Goal: Communication & Community: Answer question/provide support

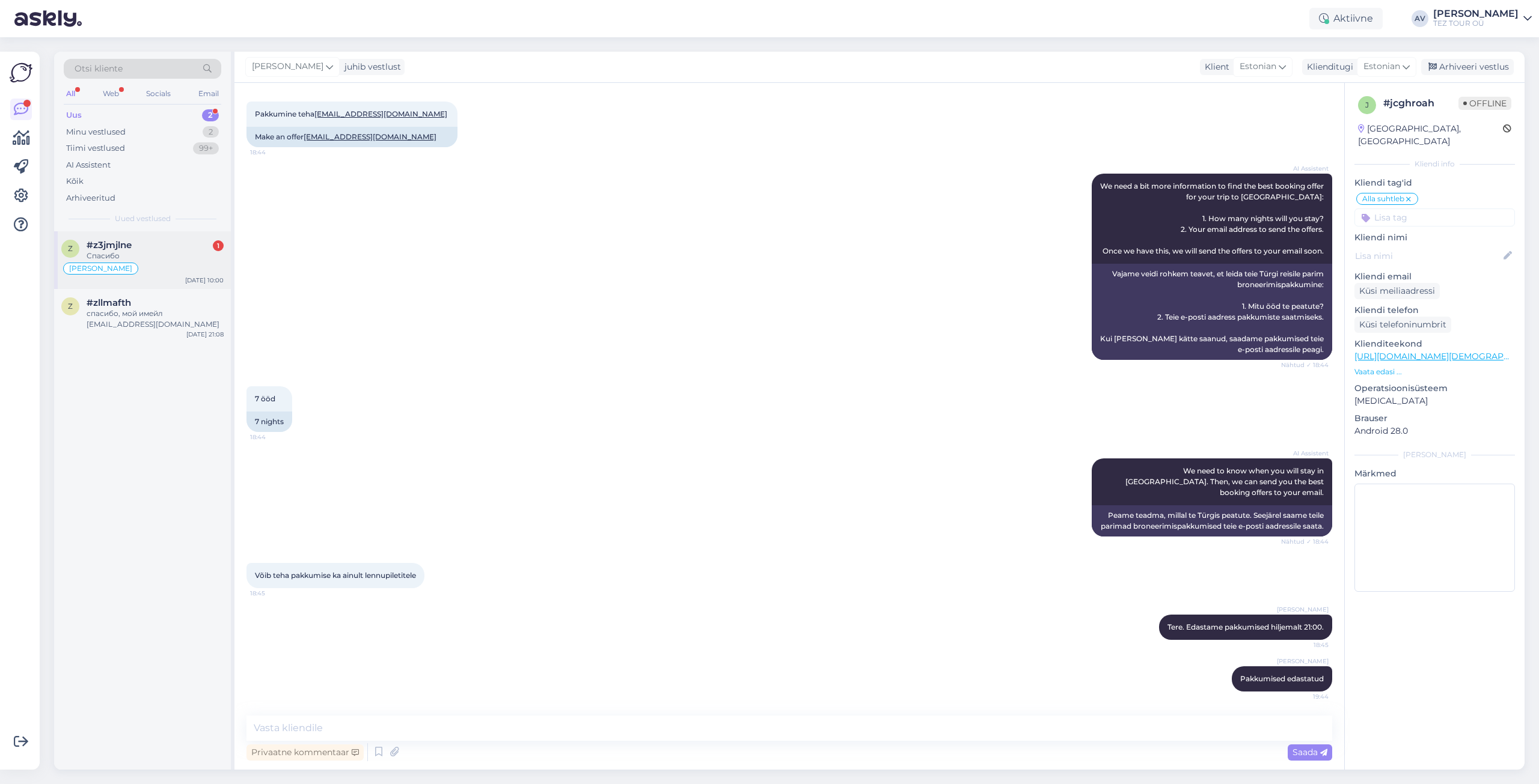
click at [165, 250] on div "#z3jmjlne 1" at bounding box center [154, 245] width 137 height 11
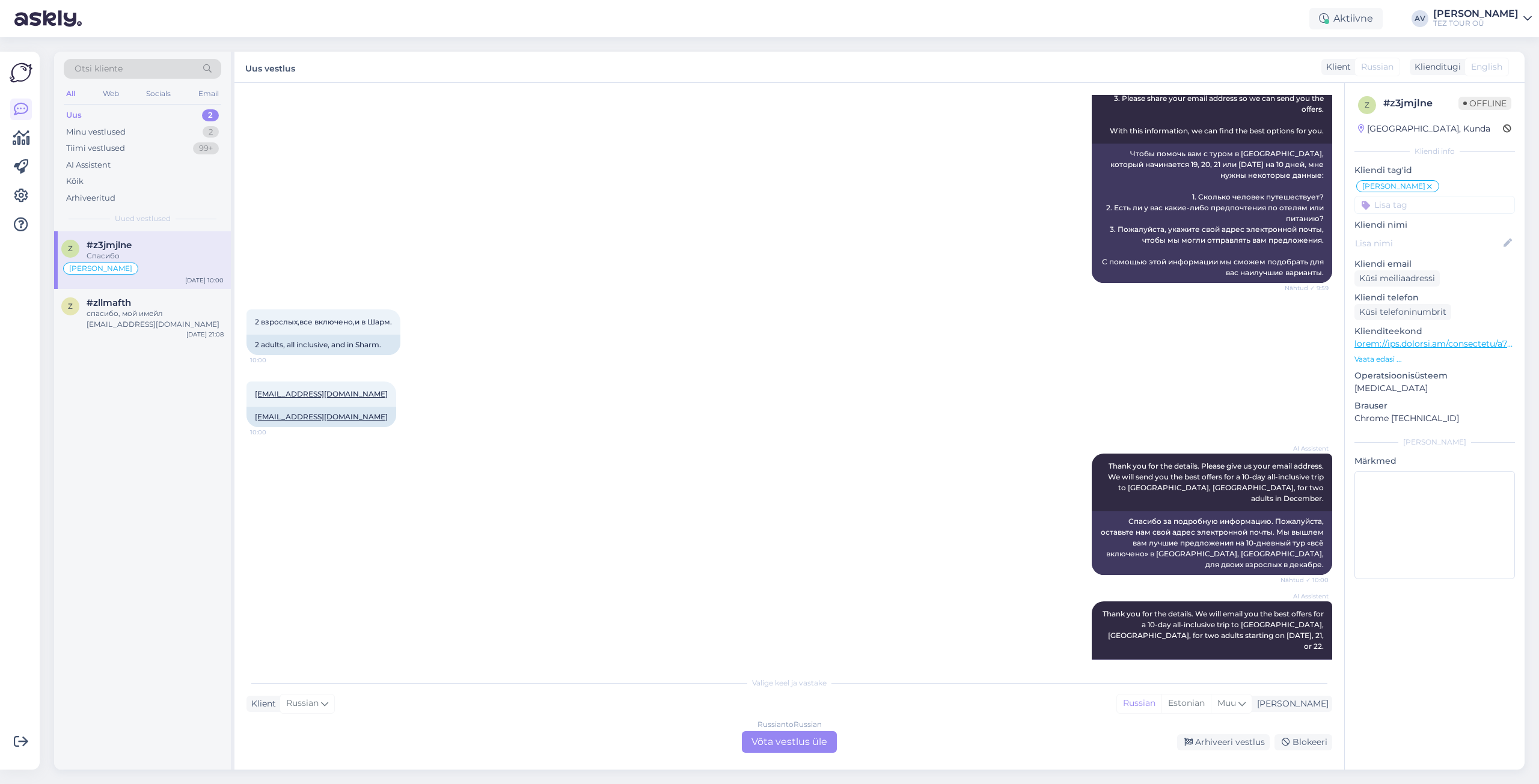
scroll to position [2411, 0]
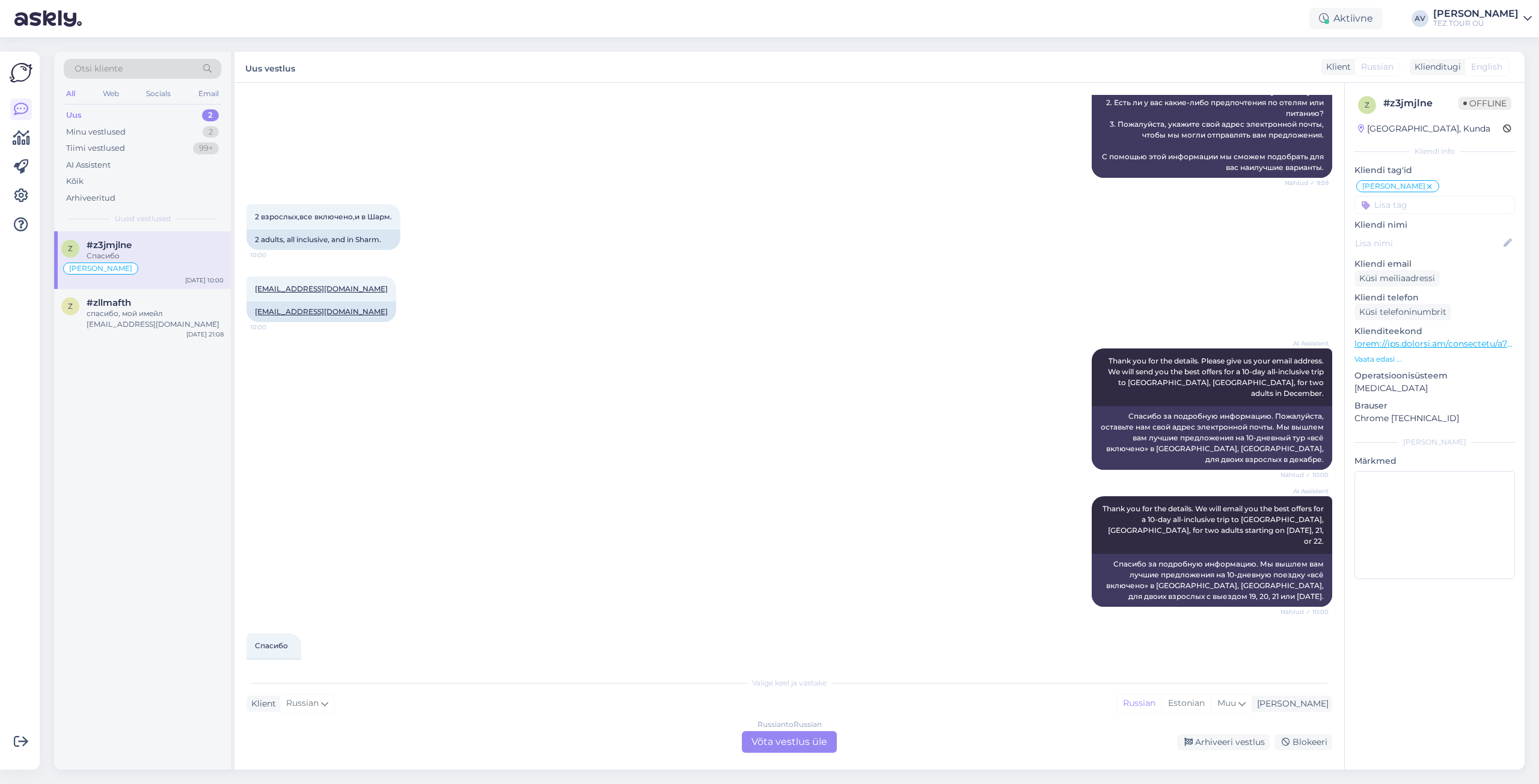
click at [772, 740] on div "Russian to Russian Võta vestlus üle" at bounding box center [789, 742] width 95 height 22
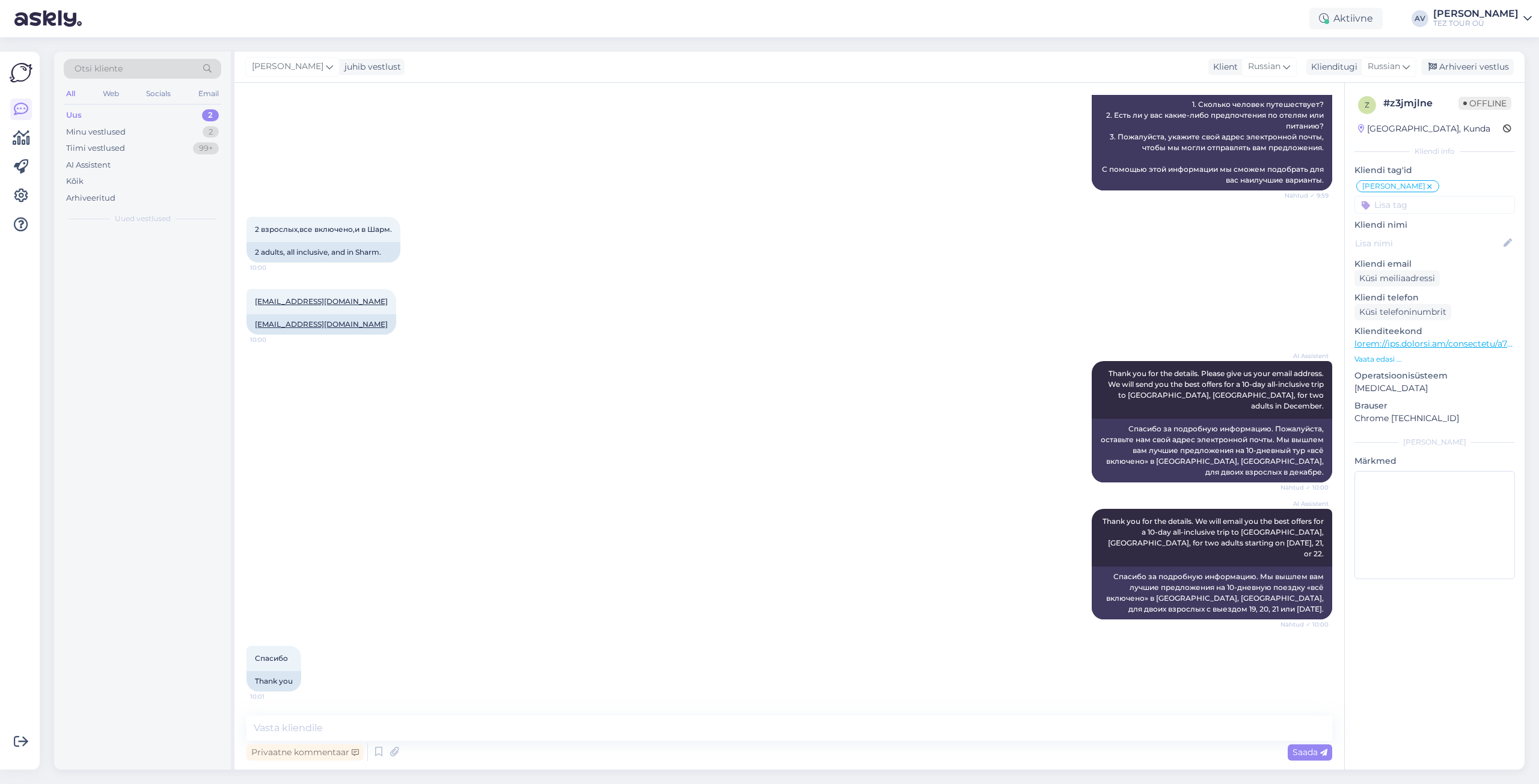
scroll to position [2366, 0]
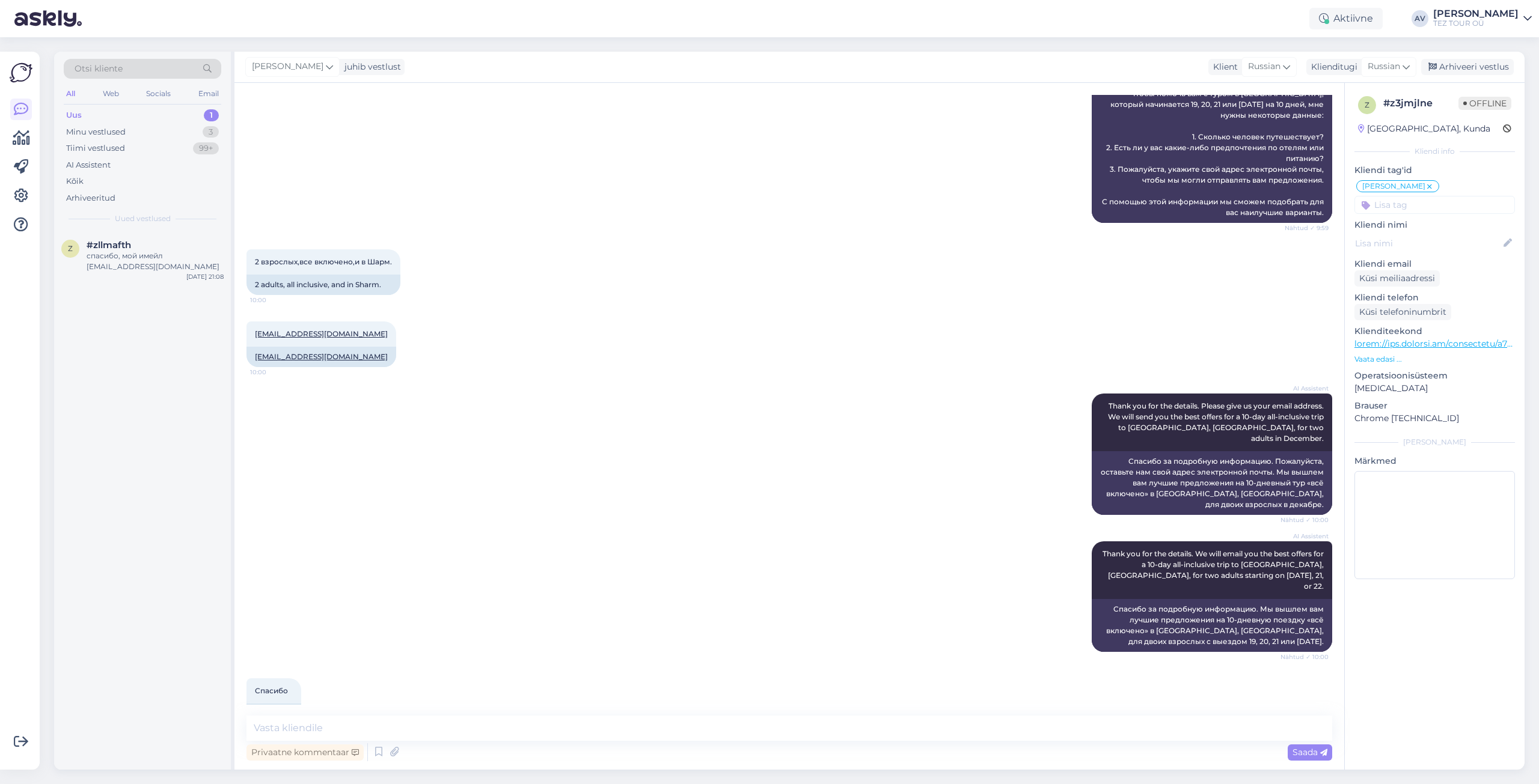
click at [1420, 202] on input at bounding box center [1434, 205] width 160 height 18
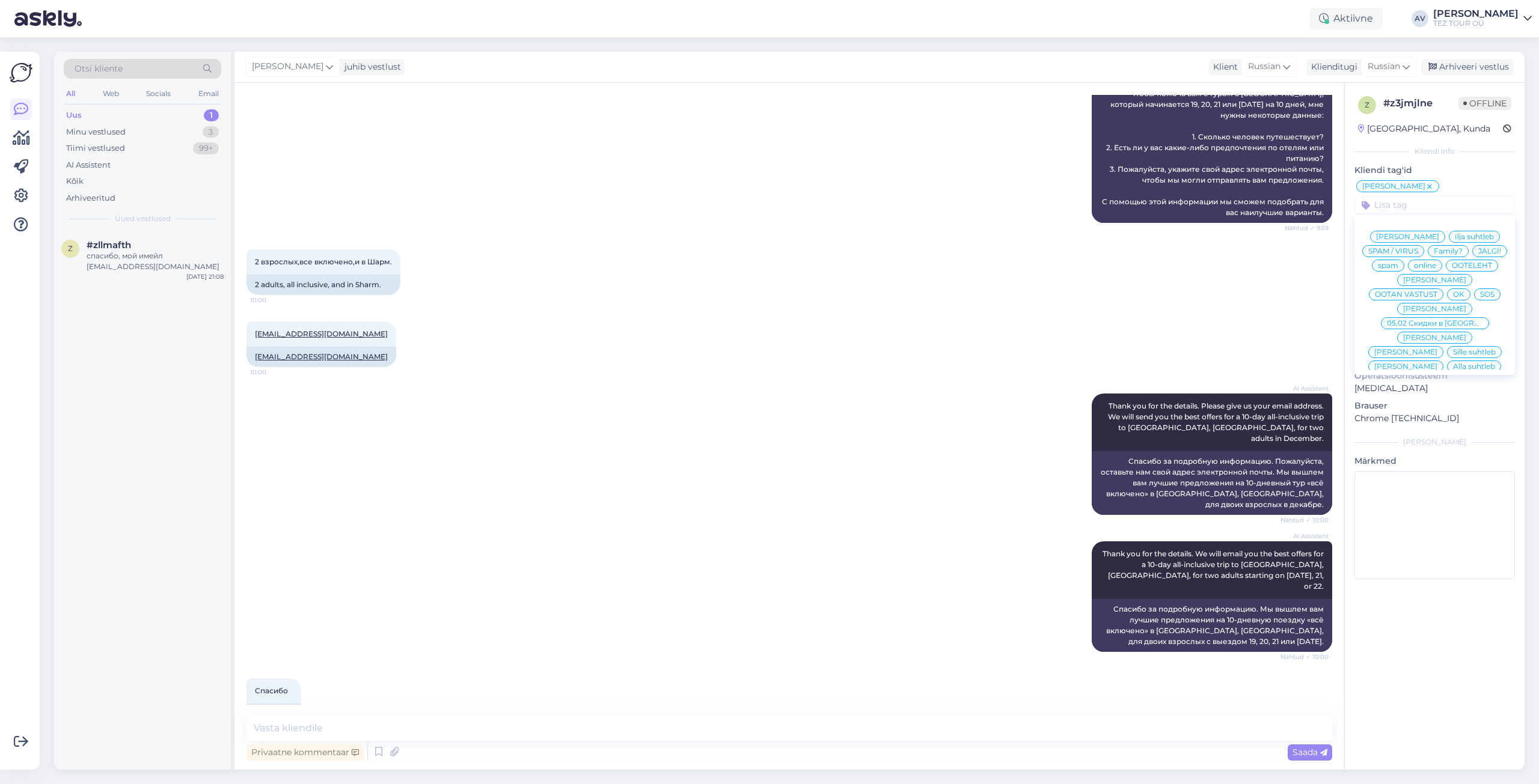
click at [1428, 338] on span "[PERSON_NAME]" at bounding box center [1434, 337] width 63 height 7
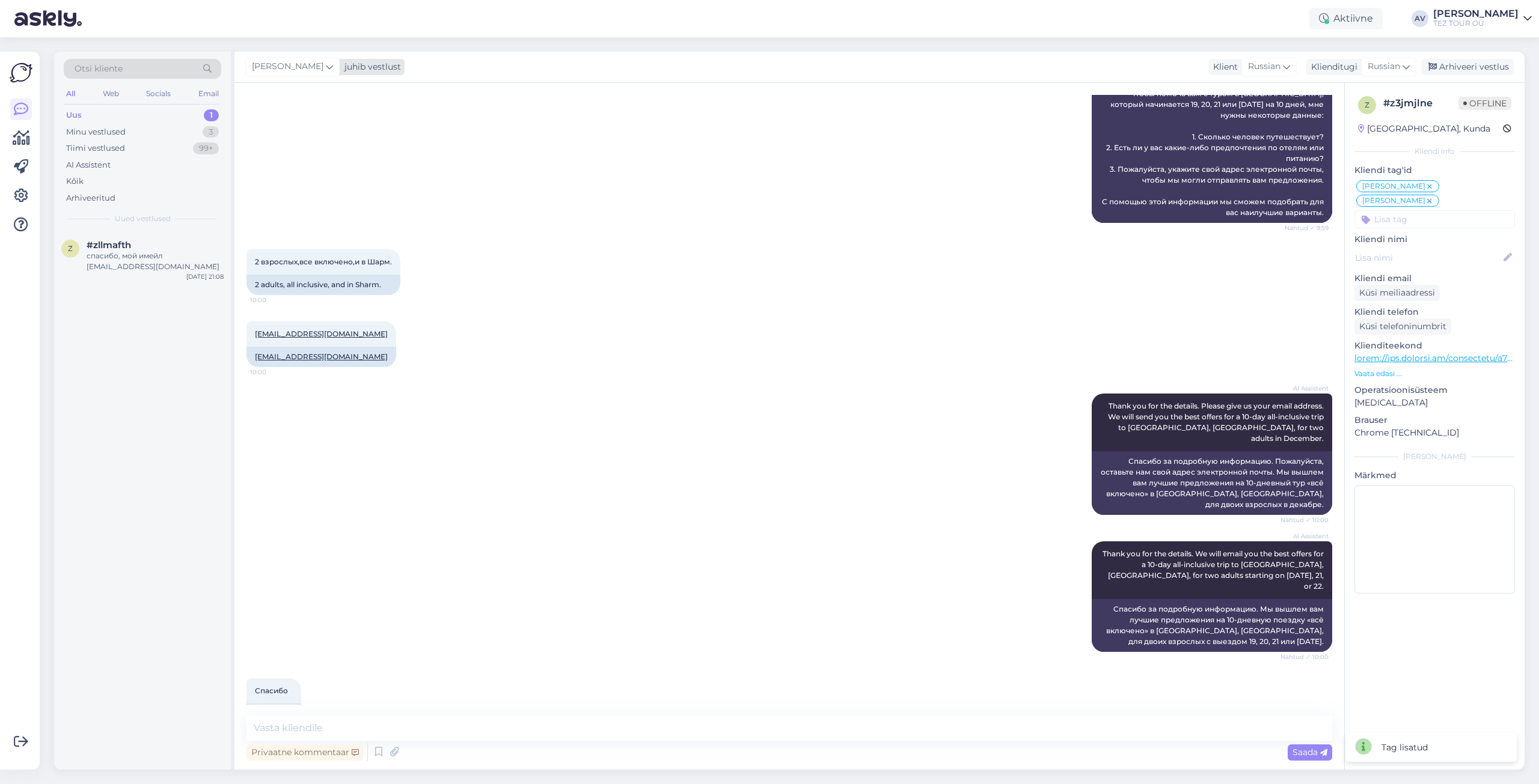
click at [326, 68] on icon at bounding box center [329, 67] width 7 height 13
click at [315, 157] on div "[EMAIL_ADDRESS][DOMAIN_NAME]" at bounding box center [327, 163] width 100 height 11
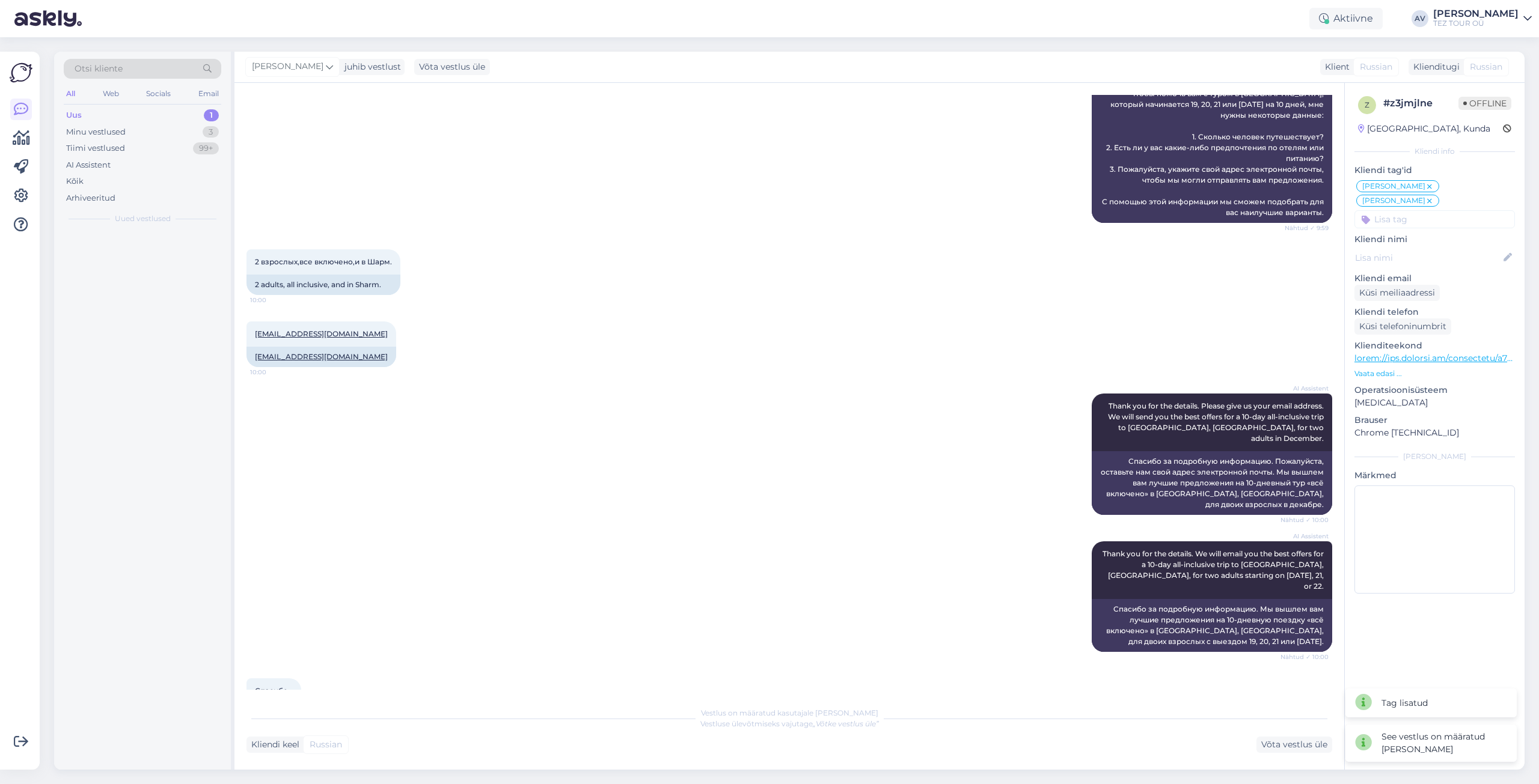
scroll to position [2381, 0]
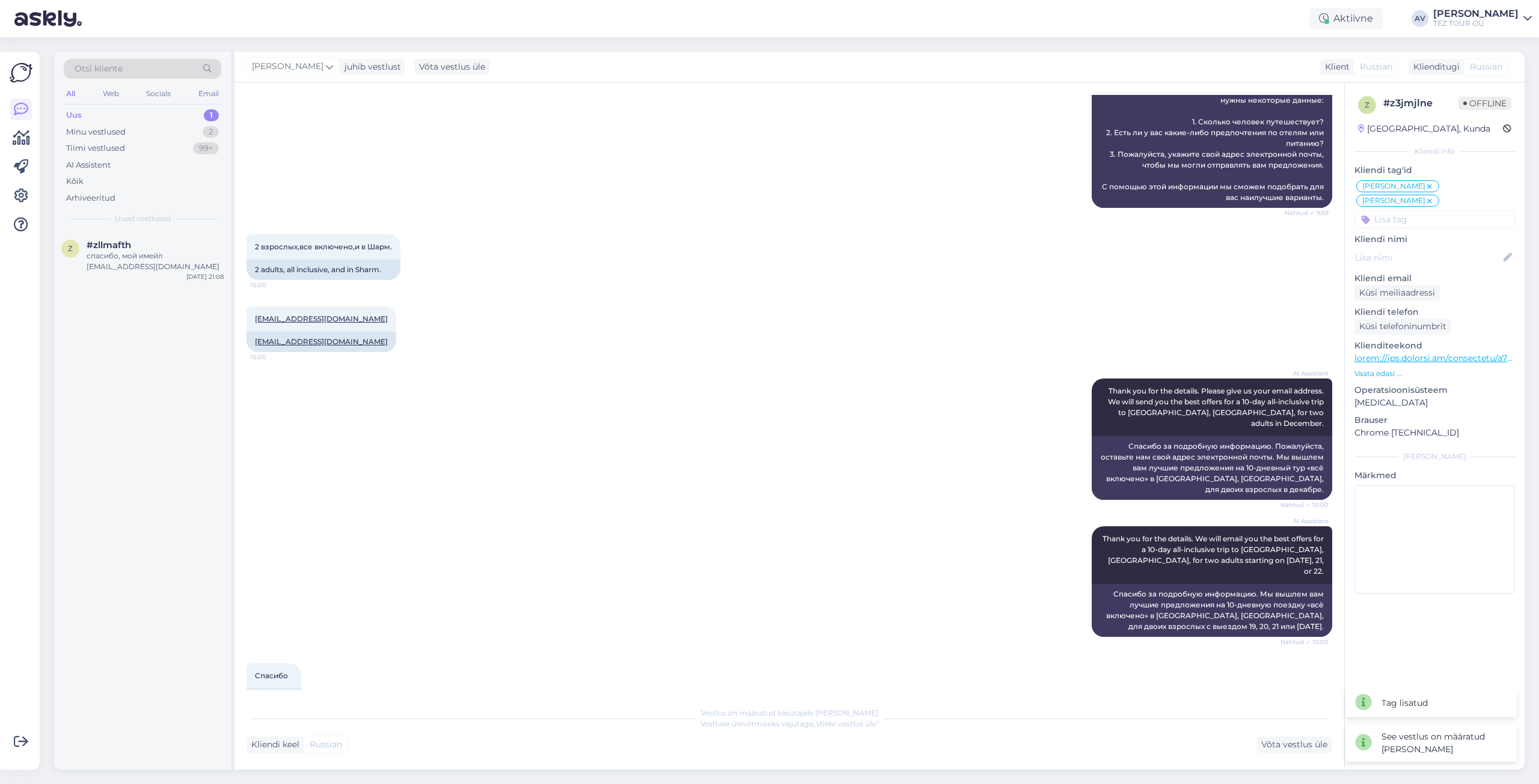
click at [86, 114] on div "Uus 1" at bounding box center [142, 115] width 157 height 17
click at [122, 255] on div "спасибо, мой имейл [EMAIL_ADDRESS][DOMAIN_NAME]" at bounding box center [154, 261] width 137 height 22
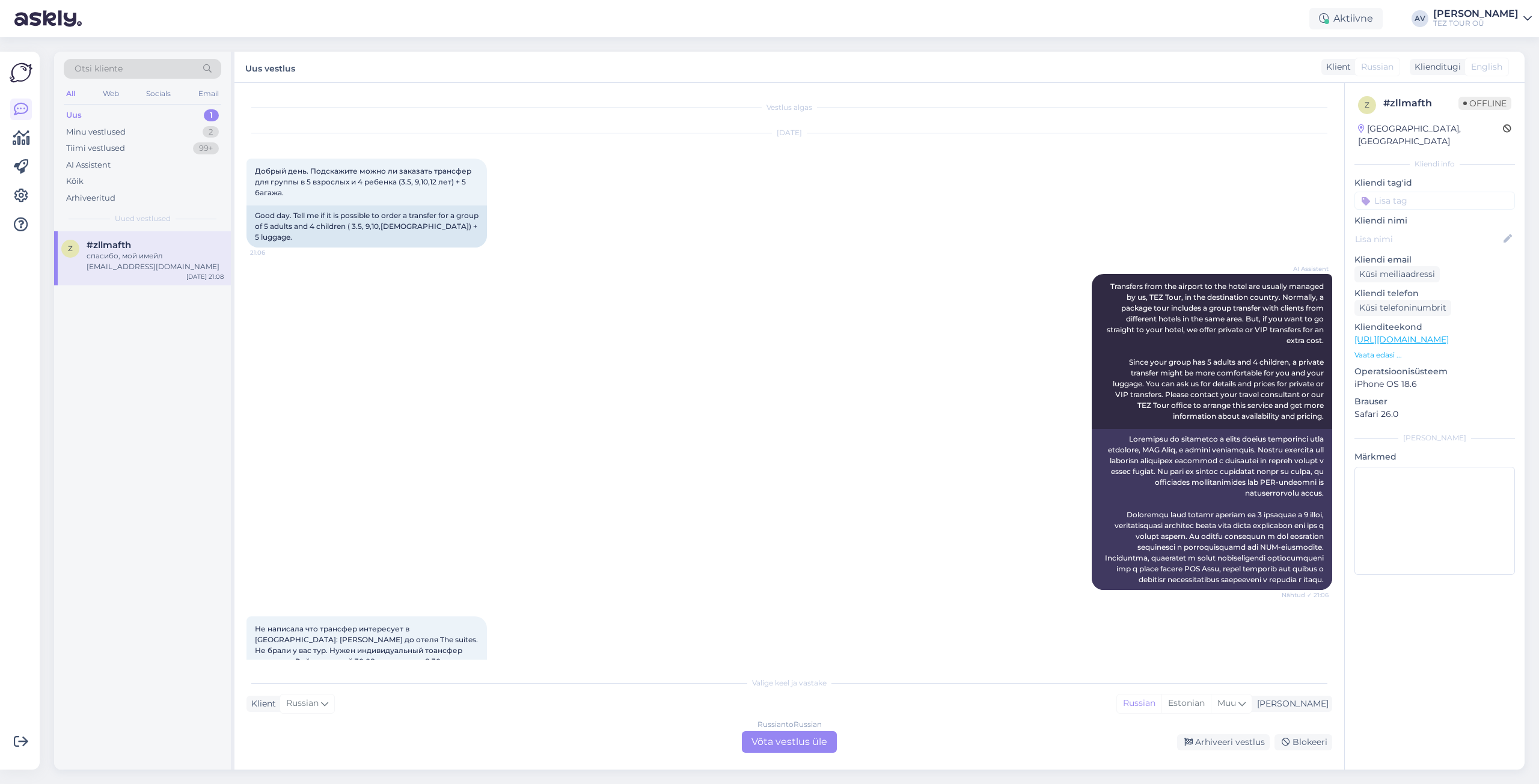
scroll to position [300, 0]
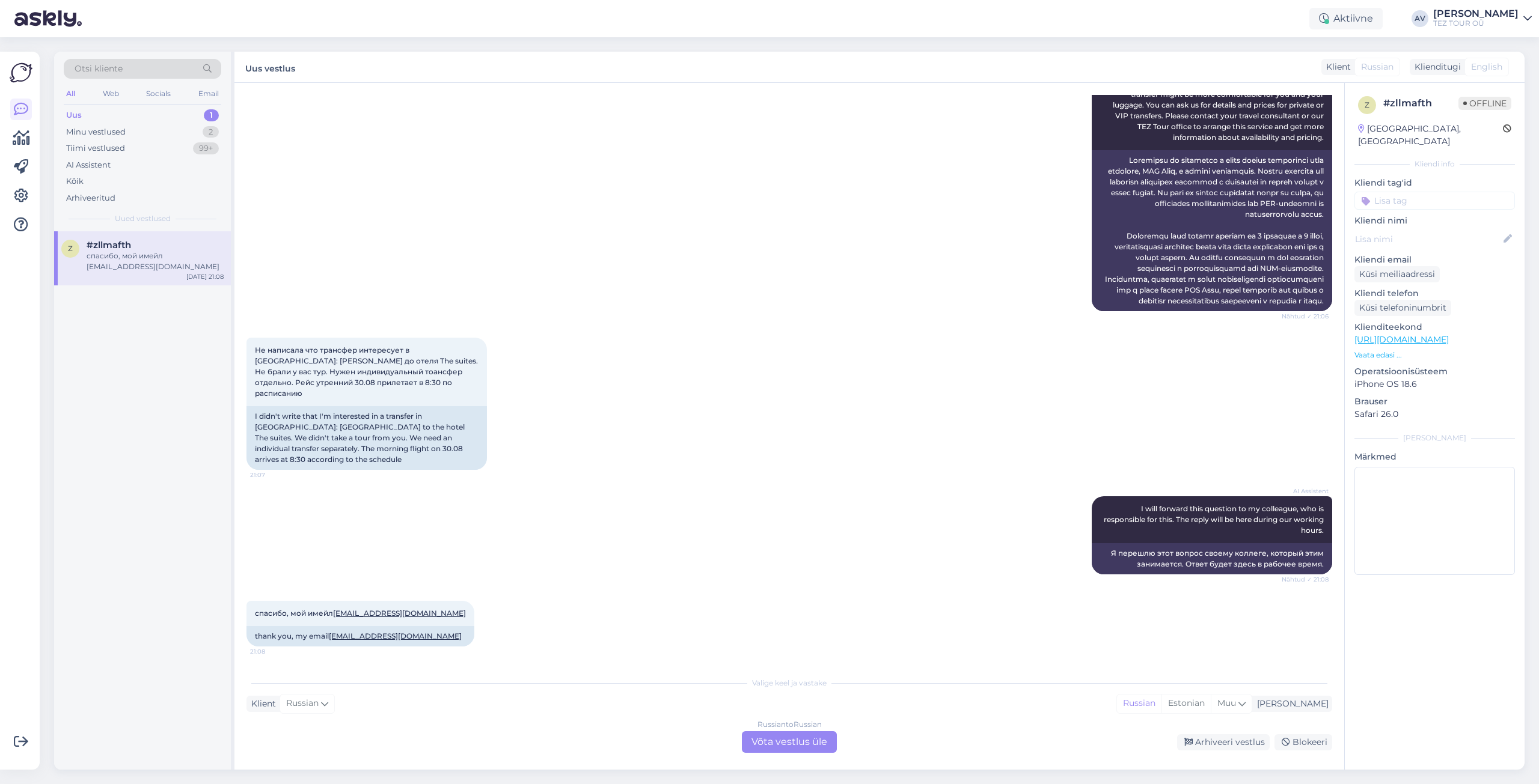
click at [804, 745] on div "Russian to Russian Võta vestlus üle" at bounding box center [789, 742] width 95 height 22
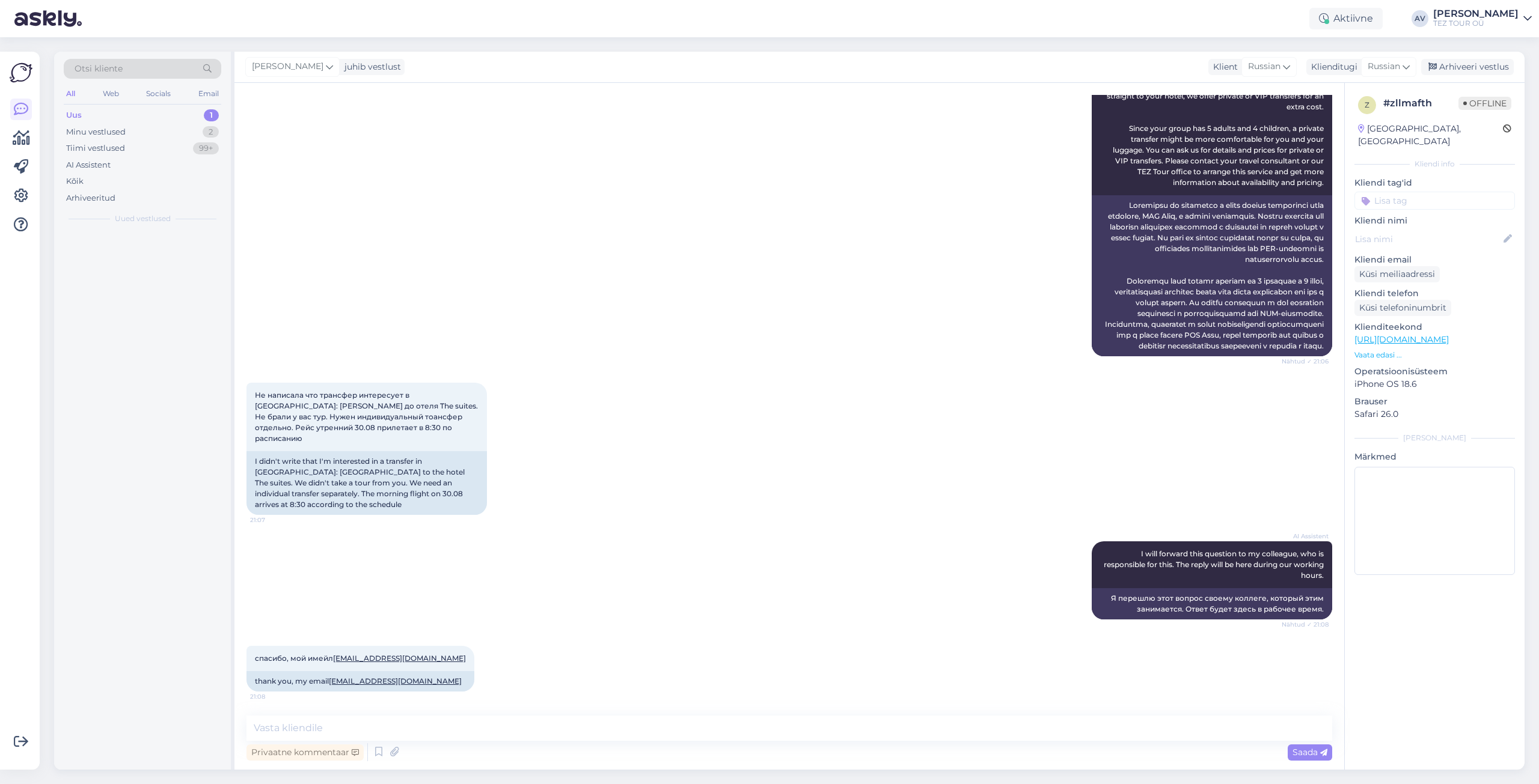
scroll to position [255, 0]
click at [1395, 193] on input at bounding box center [1434, 201] width 160 height 18
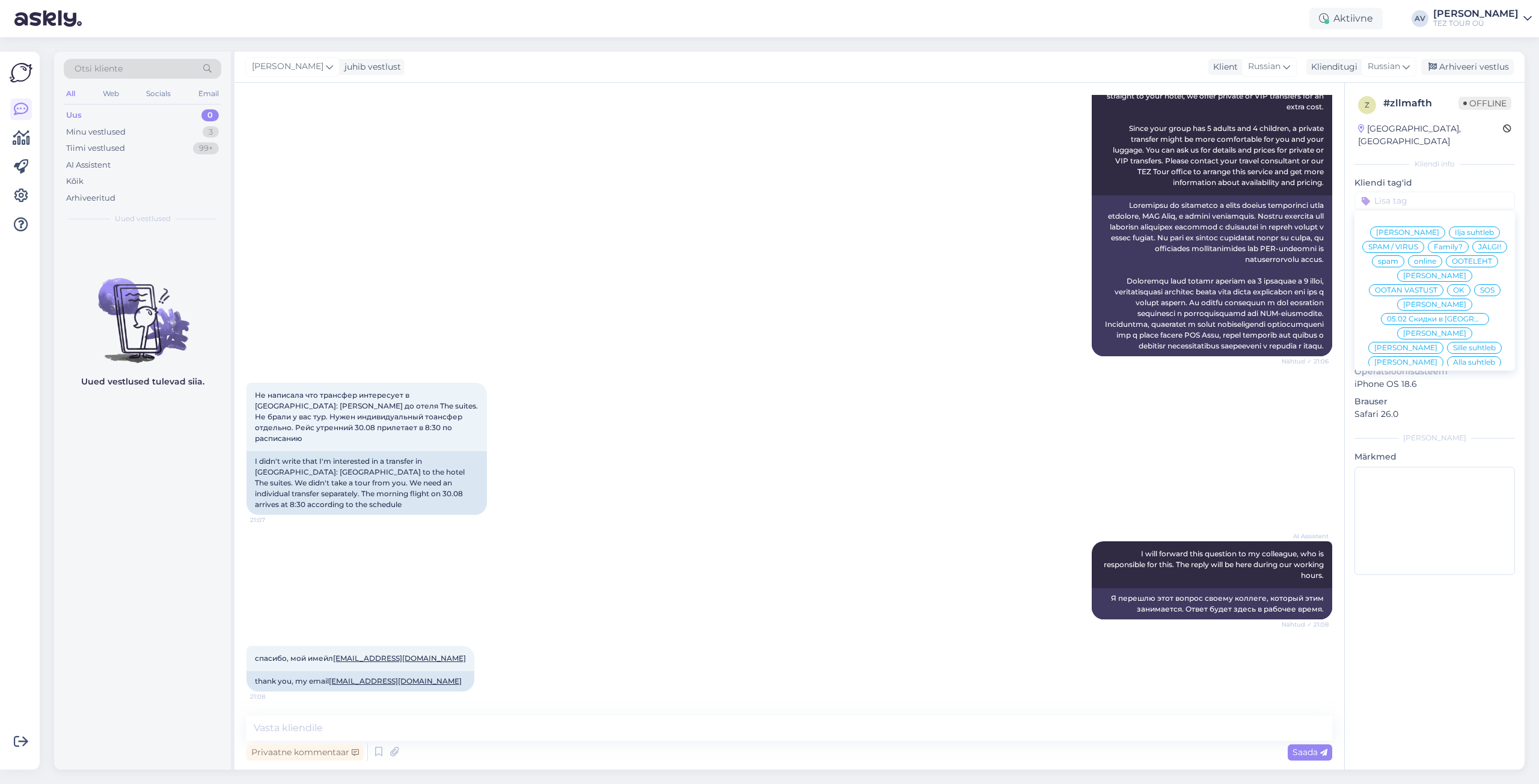
click at [1453, 359] on span "Alla suhtleb" at bounding box center [1473, 362] width 42 height 7
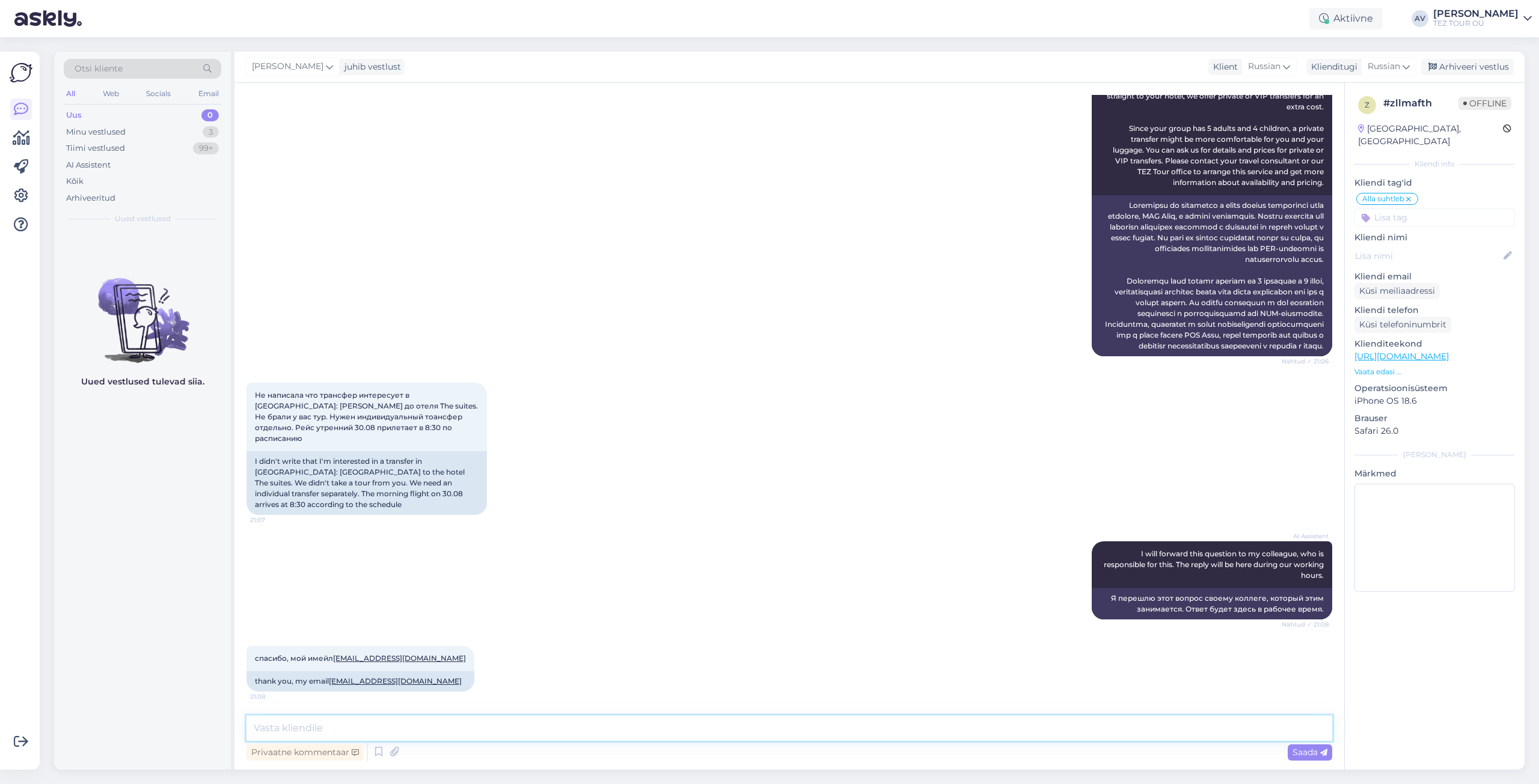
click at [988, 725] on textarea at bounding box center [789, 728] width 1086 height 25
click at [614, 729] on textarea "Добрый день. Благодарим Вас за обращение. К сожалению, мы не предагаем трансфер…" at bounding box center [789, 728] width 1086 height 25
type textarea "Добрый день. Благодарим Вас за обращение. К сожалению, мы не предлагаем трансфе…"
click at [1327, 750] on div "Saada" at bounding box center [1310, 753] width 45 height 16
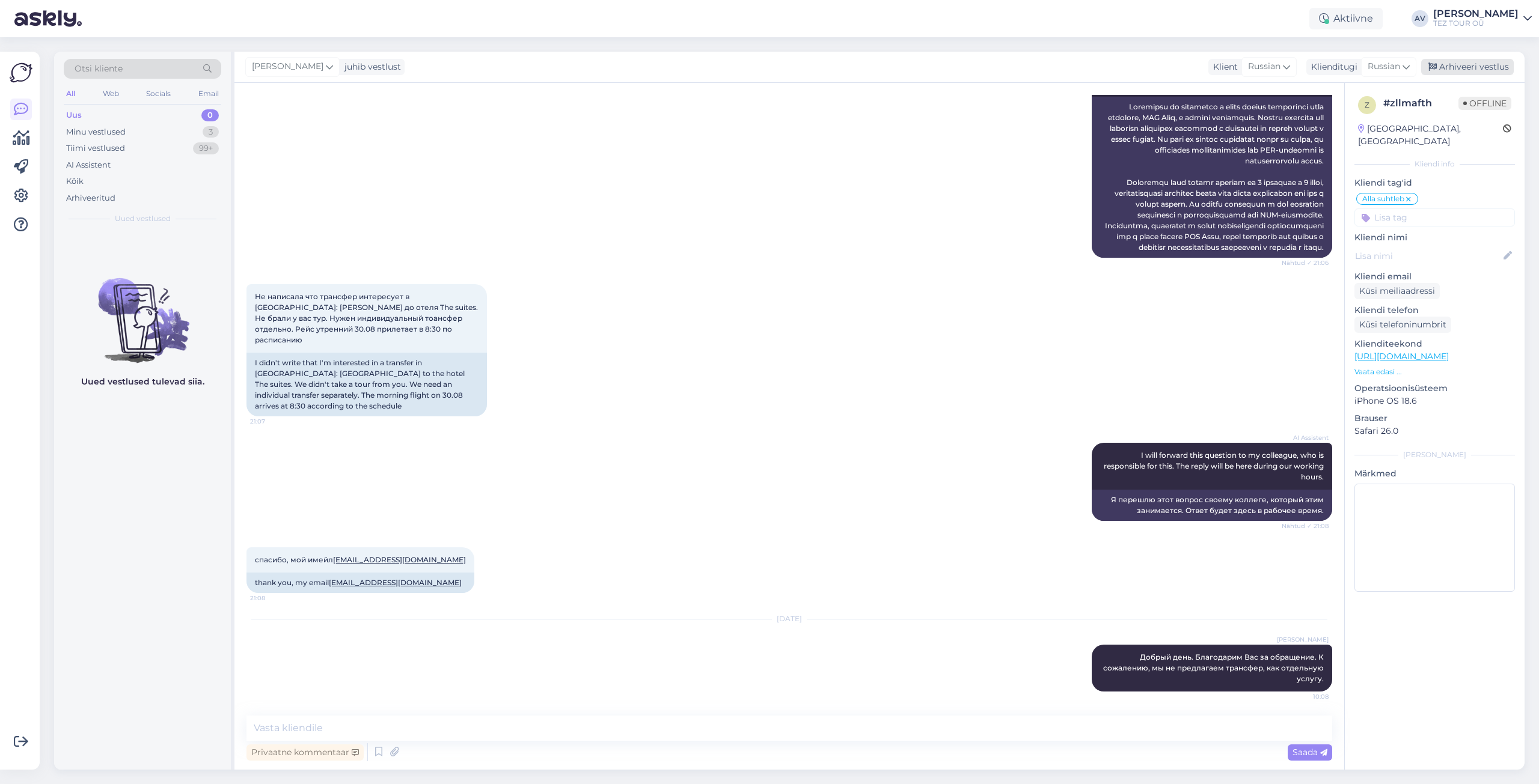
click at [1483, 61] on div "Arhiveeri vestlus" at bounding box center [1467, 67] width 92 height 16
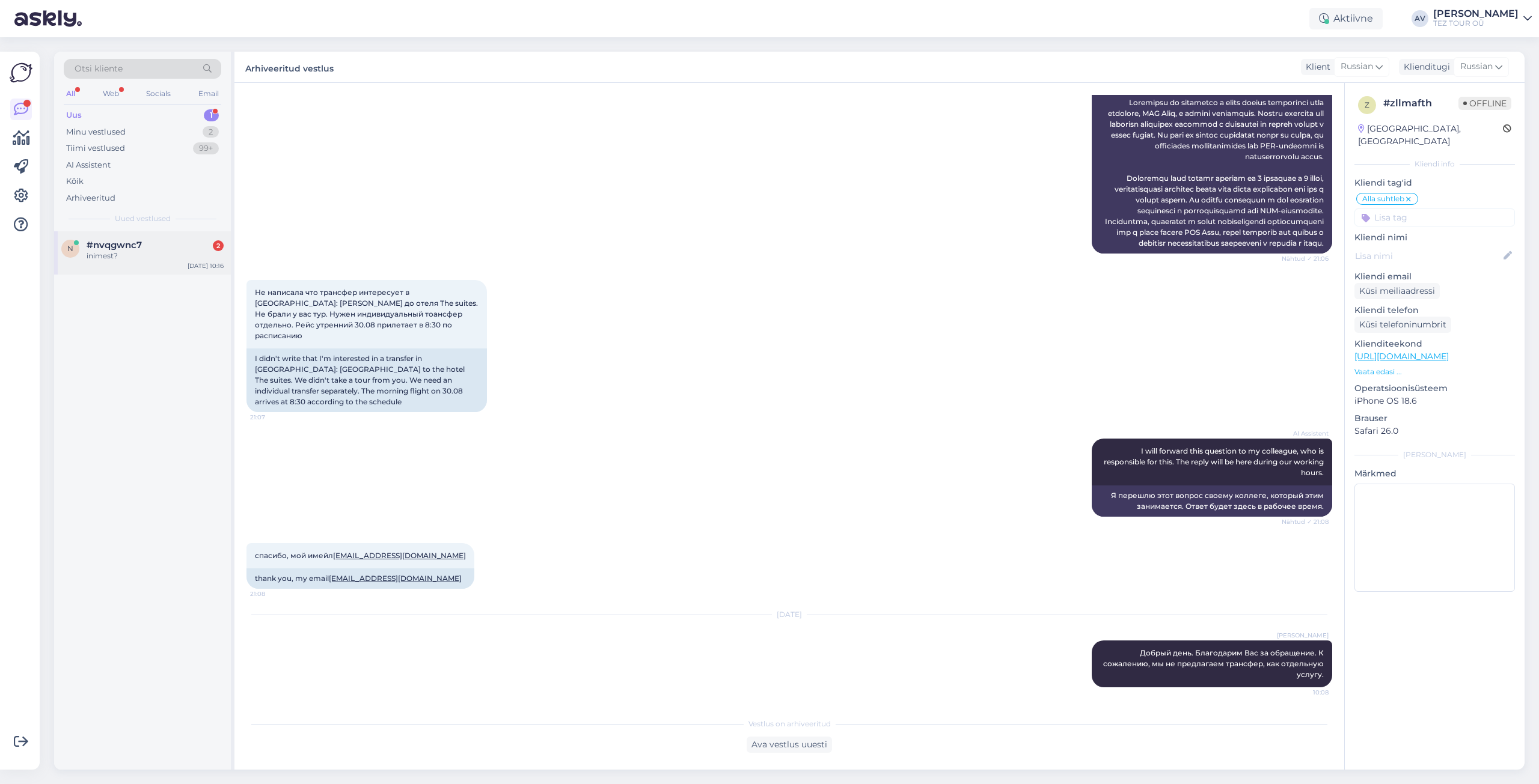
click at [119, 250] on div "inimest?" at bounding box center [154, 255] width 137 height 11
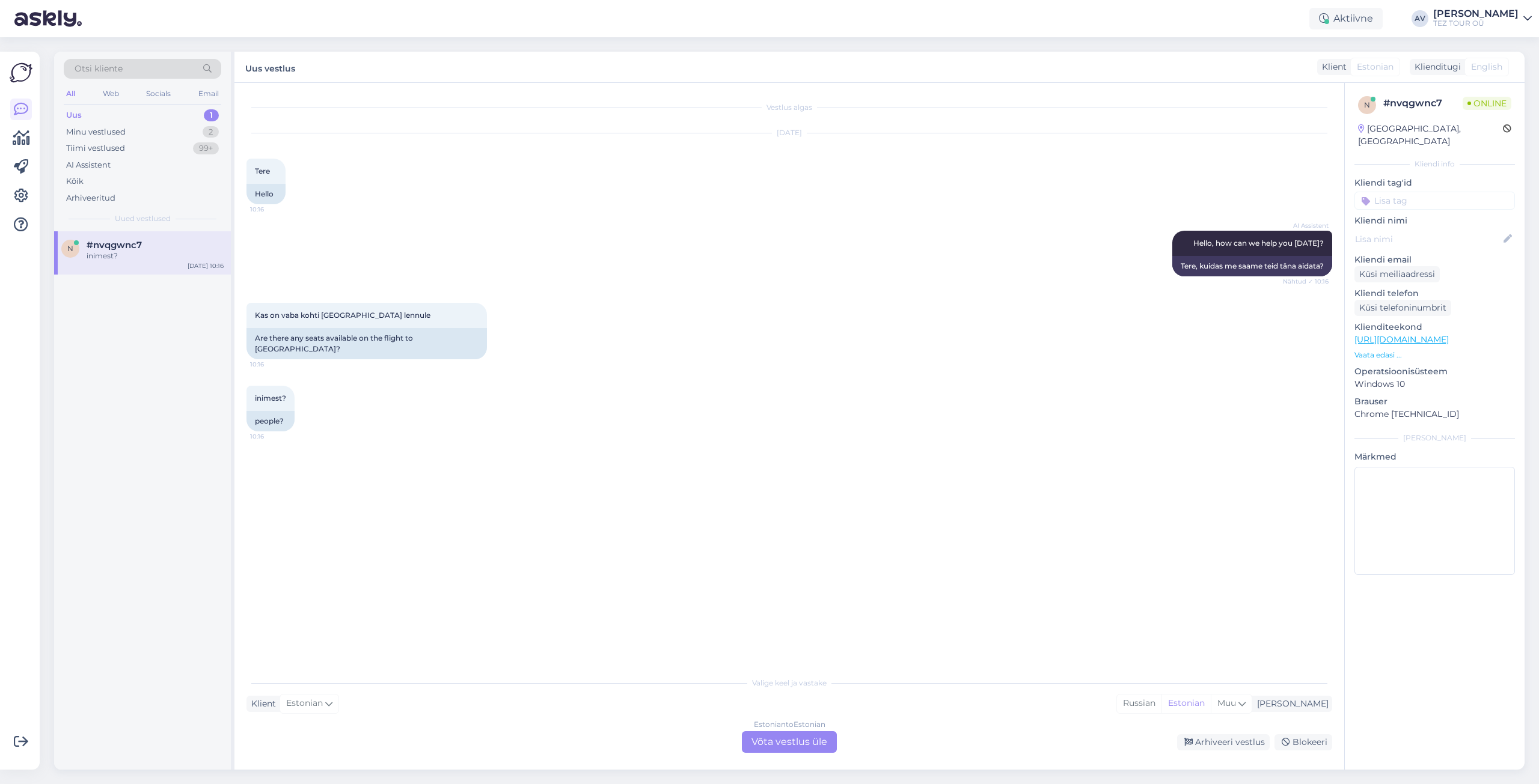
click at [814, 744] on div "Estonian to Estonian Võta vestlus üle" at bounding box center [789, 742] width 95 height 22
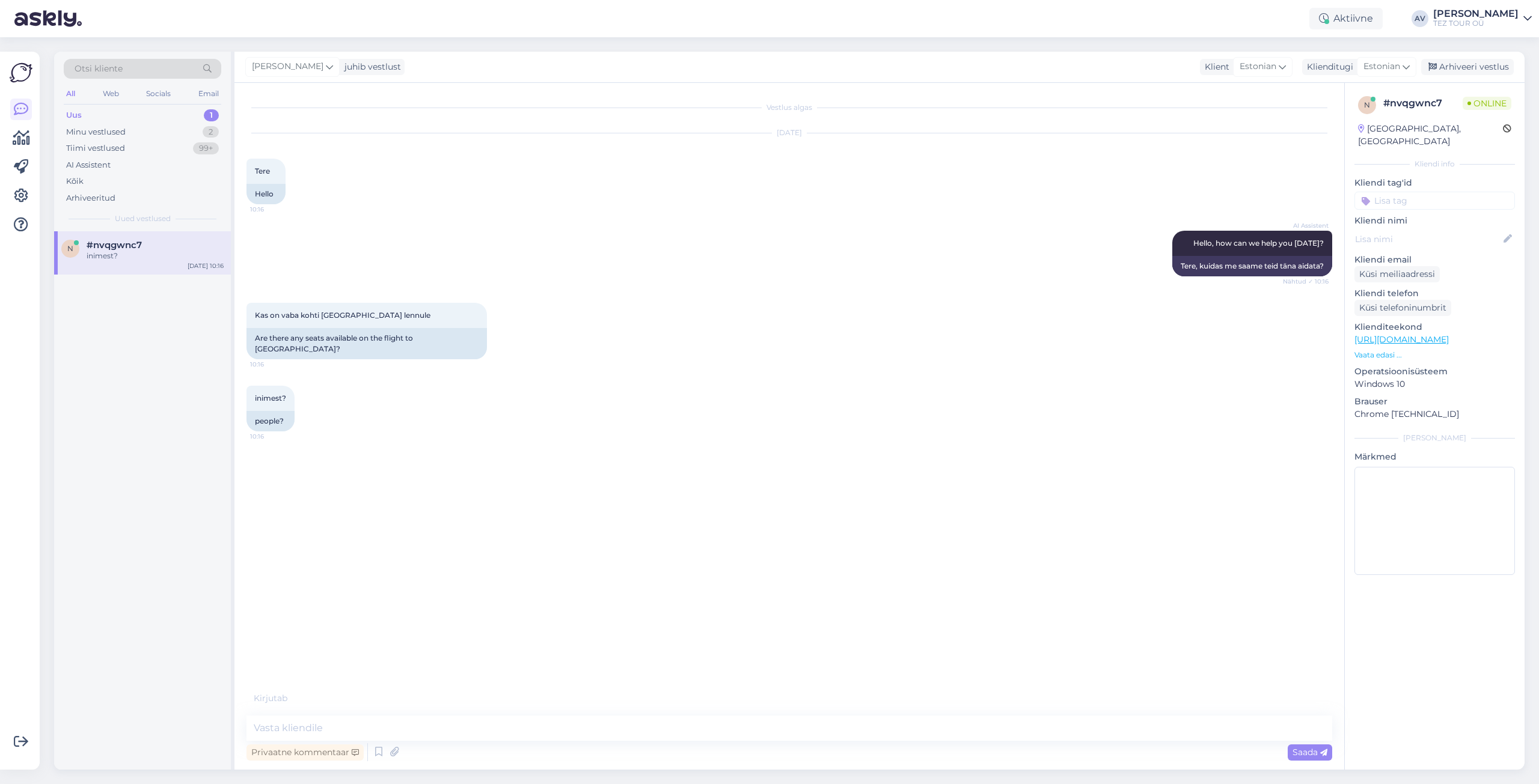
click at [1395, 194] on input at bounding box center [1434, 201] width 160 height 18
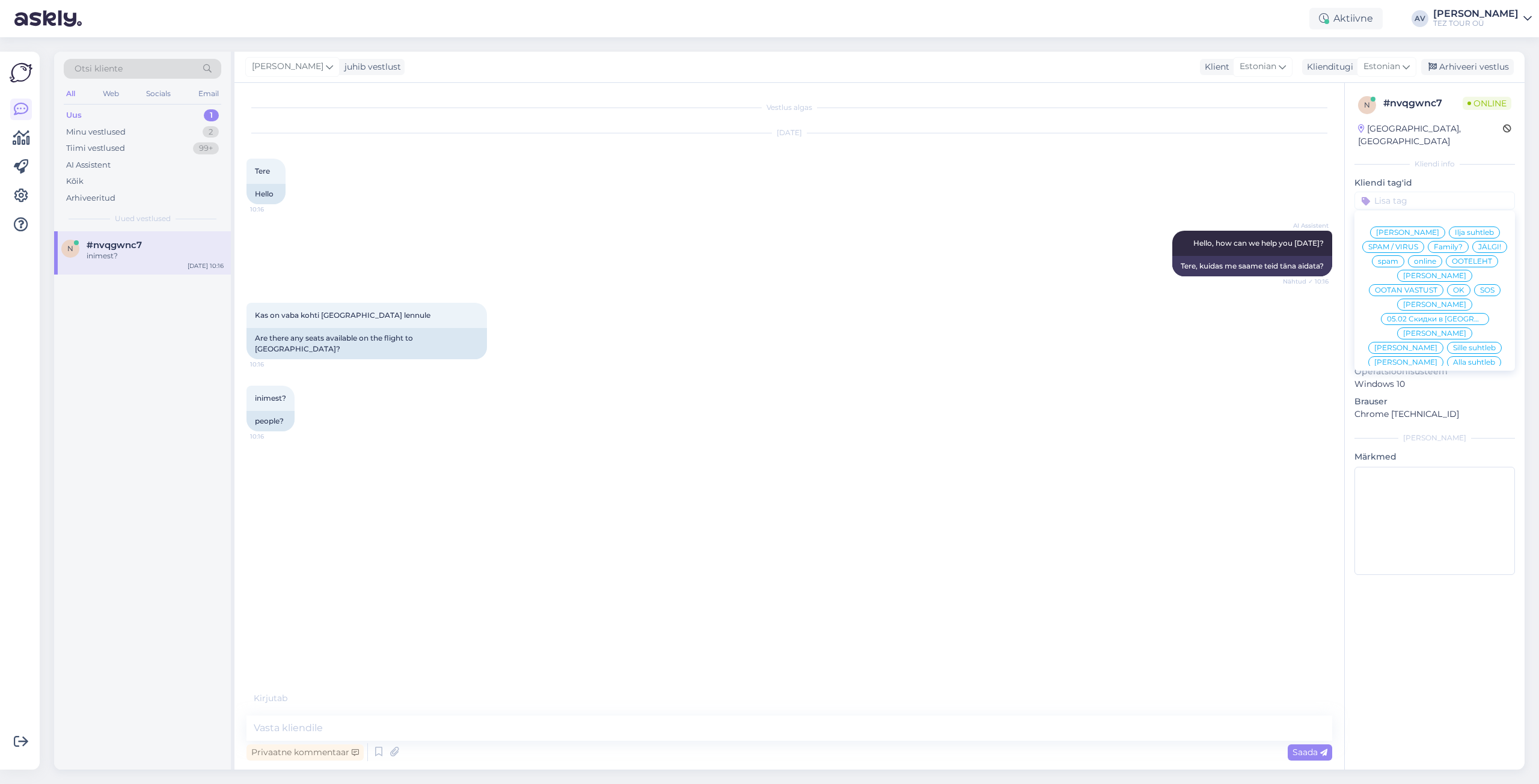
click at [1453, 359] on span "Alla suhtleb" at bounding box center [1473, 362] width 42 height 7
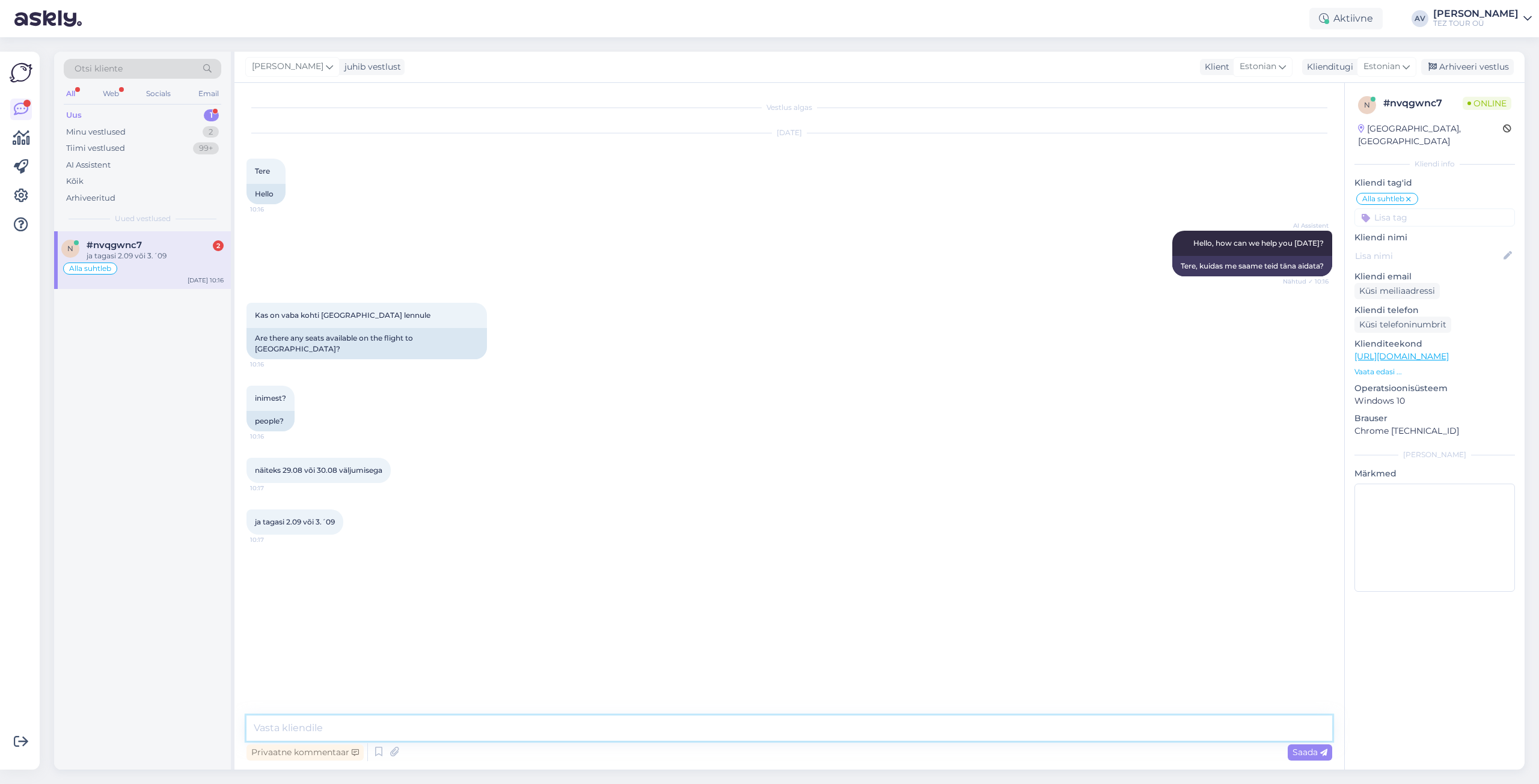
click at [472, 719] on textarea at bounding box center [789, 728] width 1086 height 25
type textarea "[PERSON_NAME]"
type textarea "Tere. Täname Teid päringu eest. Need reisid on juba välja müüdud."
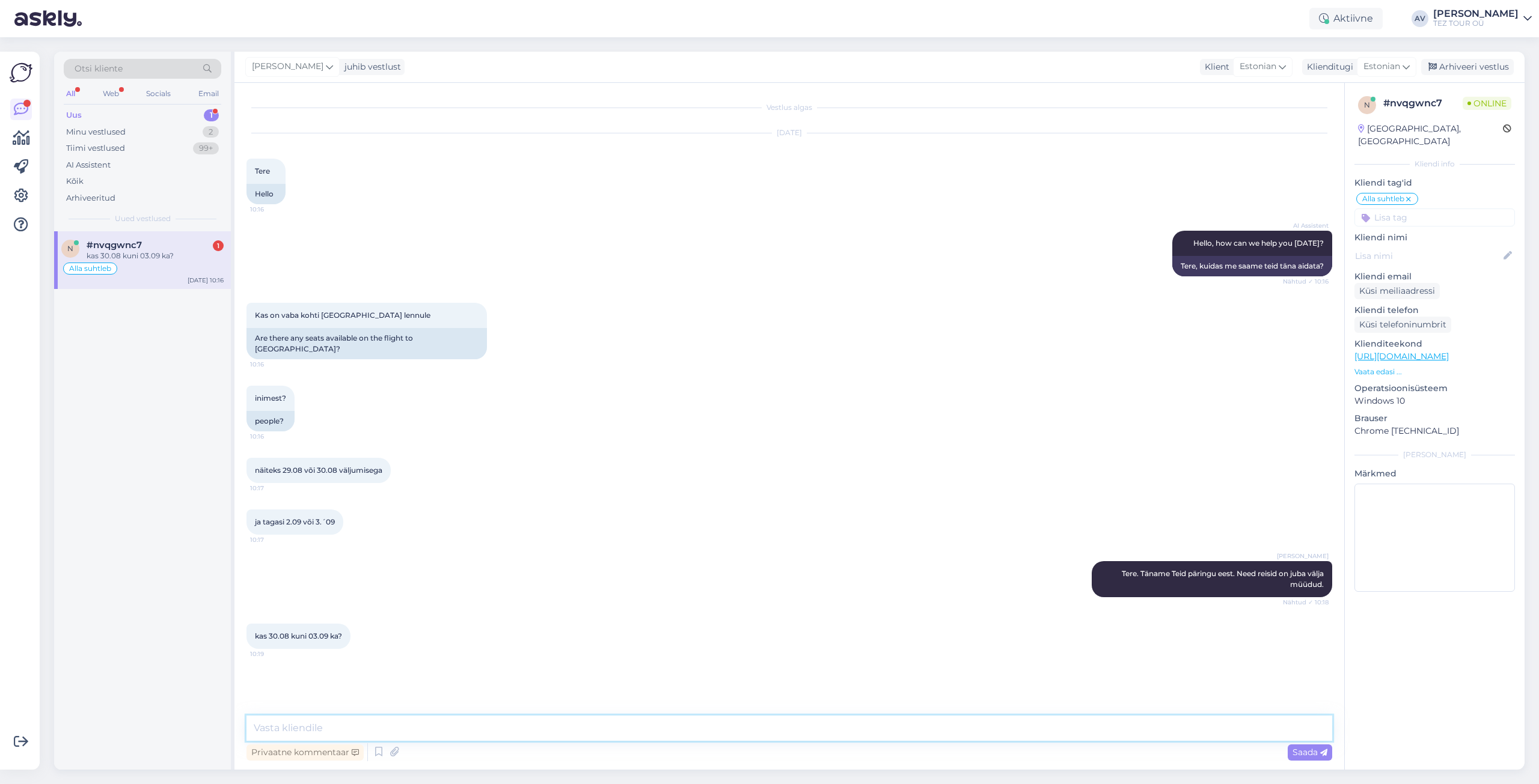
click at [482, 723] on textarea at bounding box center [789, 728] width 1086 height 25
type textarea "jah"
type textarea "saame pakkuda reis alates 3.09."
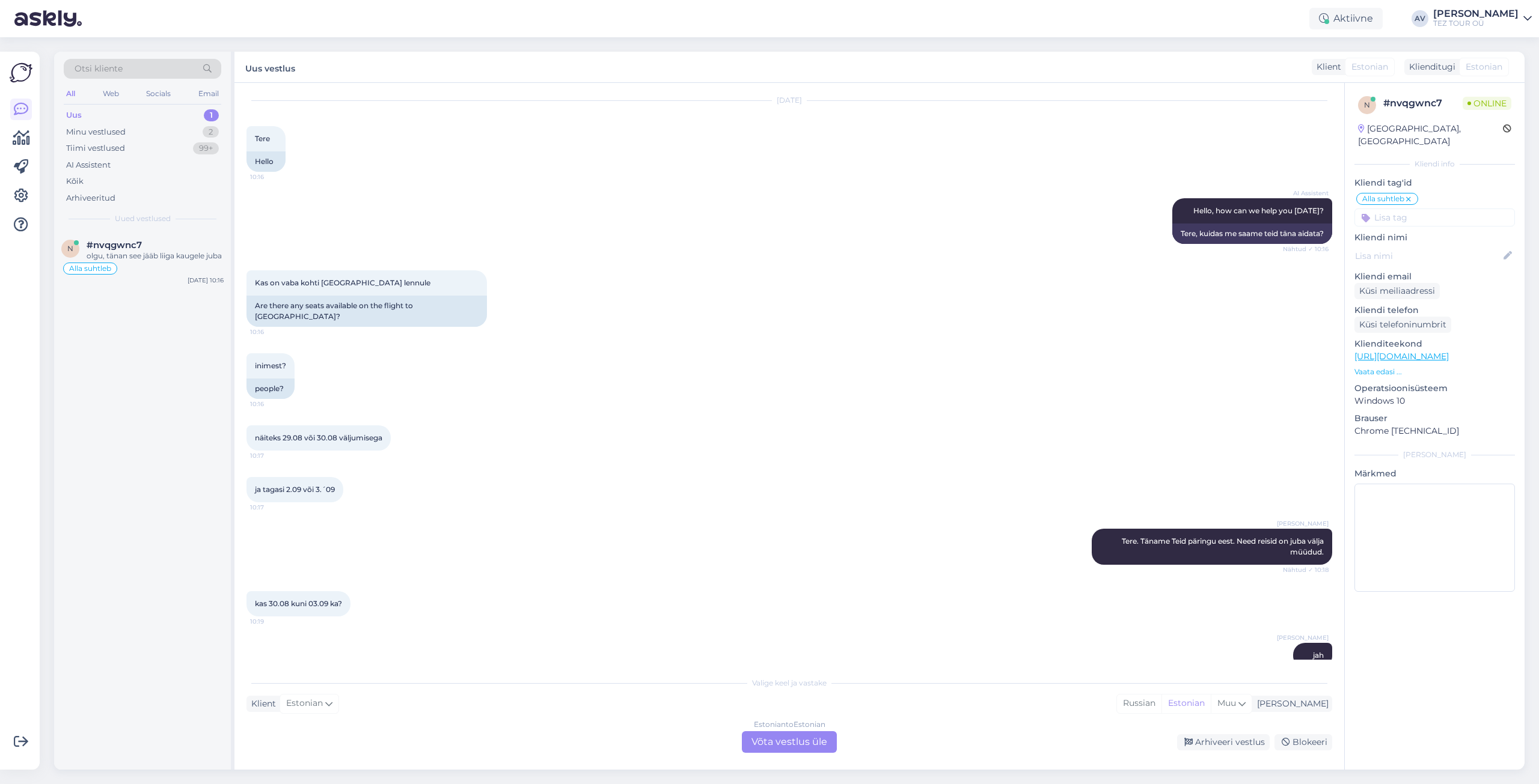
scroll to position [146, 0]
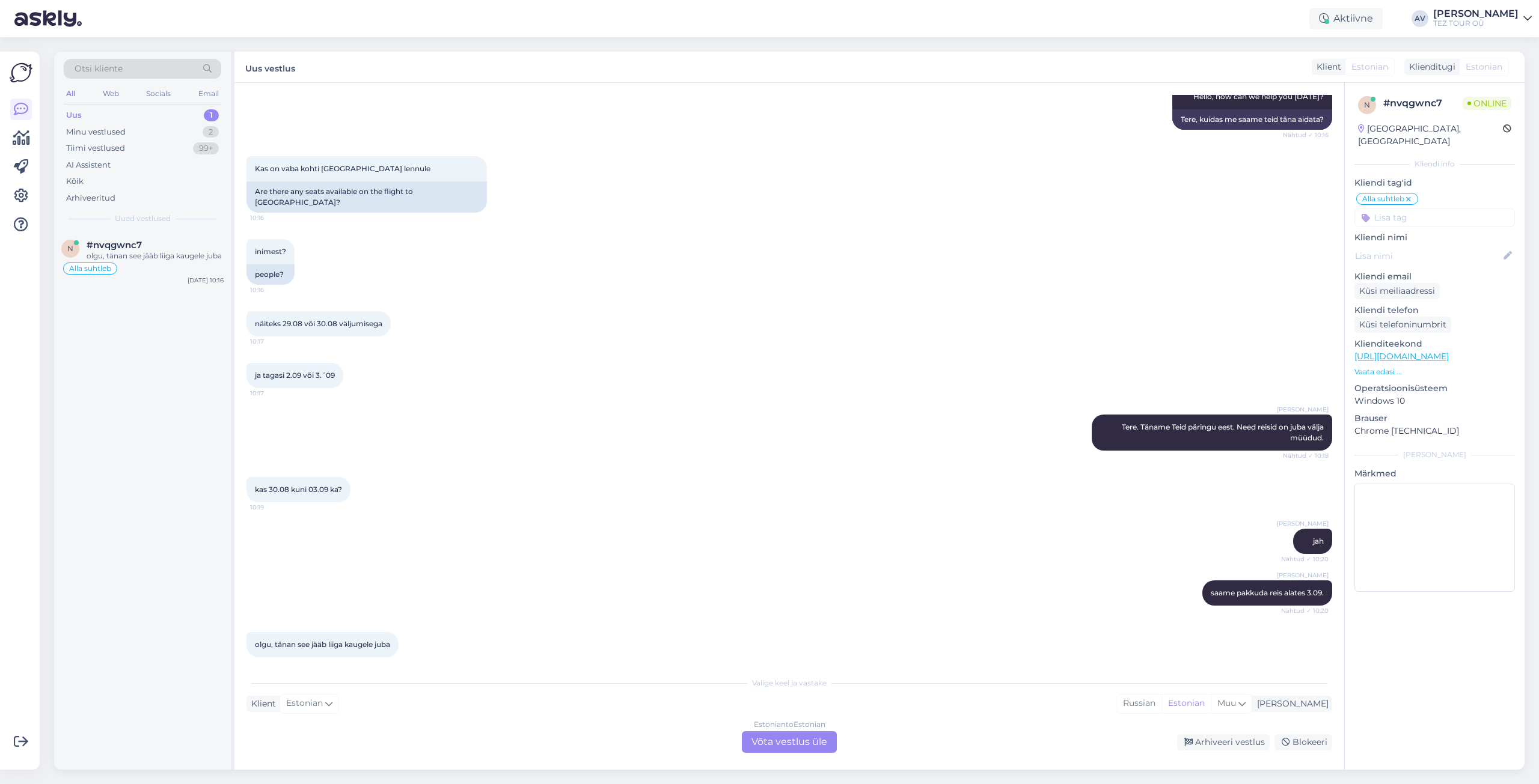
click at [799, 746] on div "Estonian to Estonian Võta vestlus üle" at bounding box center [789, 742] width 95 height 22
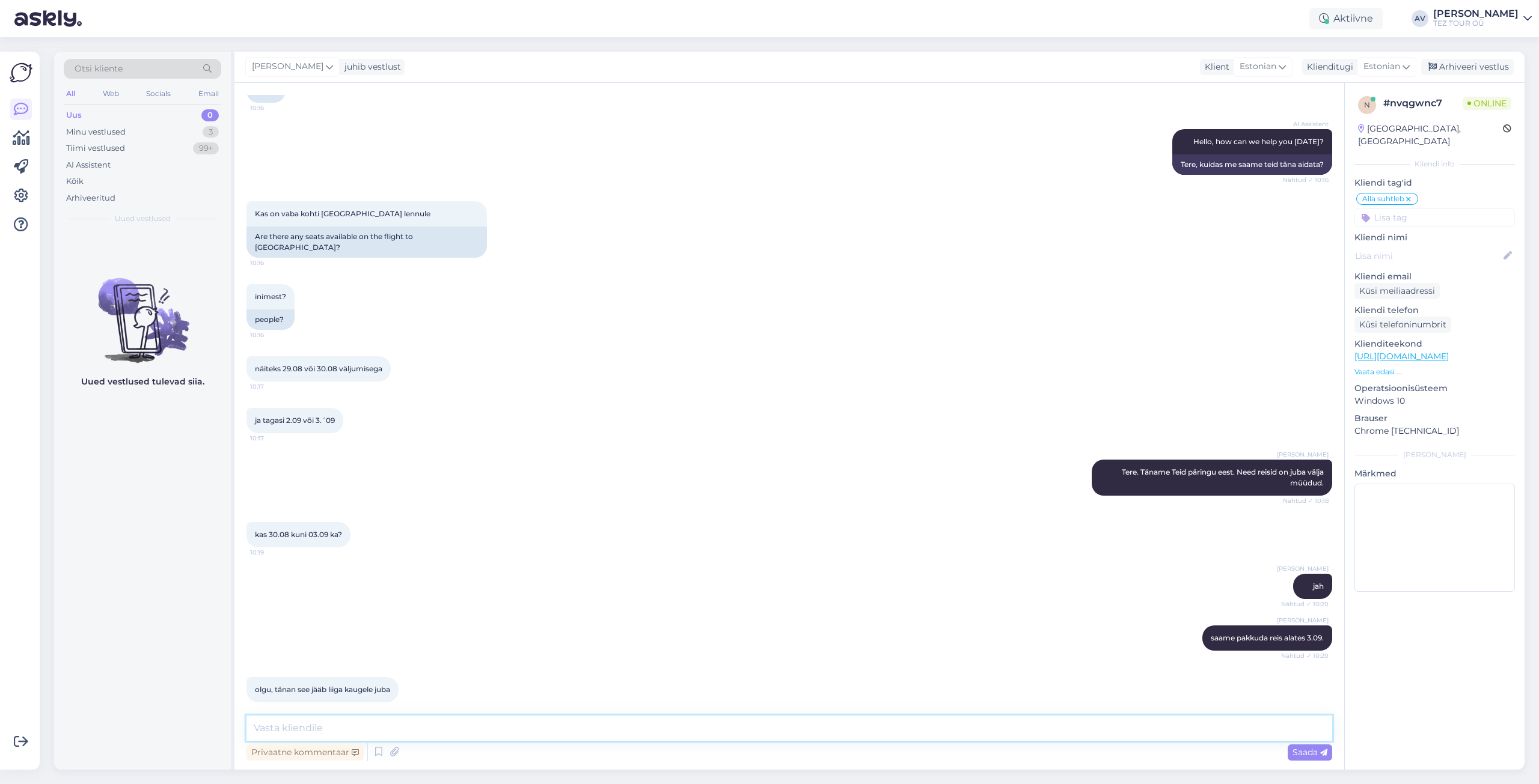
click at [649, 731] on textarea at bounding box center [789, 728] width 1086 height 25
click at [472, 724] on textarea at bounding box center [789, 728] width 1086 height 25
type textarea "täname vastuse eest."
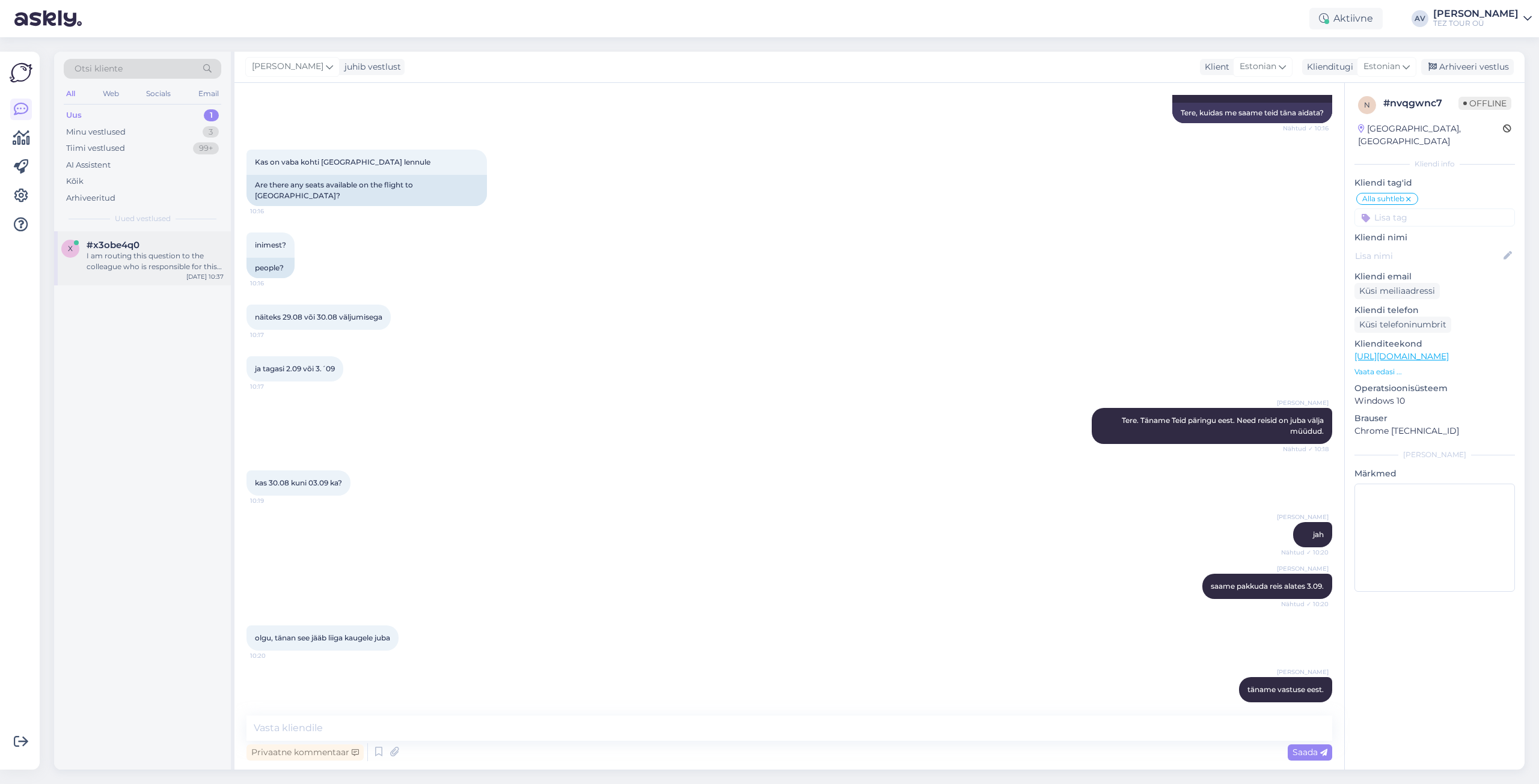
click at [105, 266] on div "I am routing this question to the colleague who is responsible for this topic. …" at bounding box center [154, 261] width 137 height 22
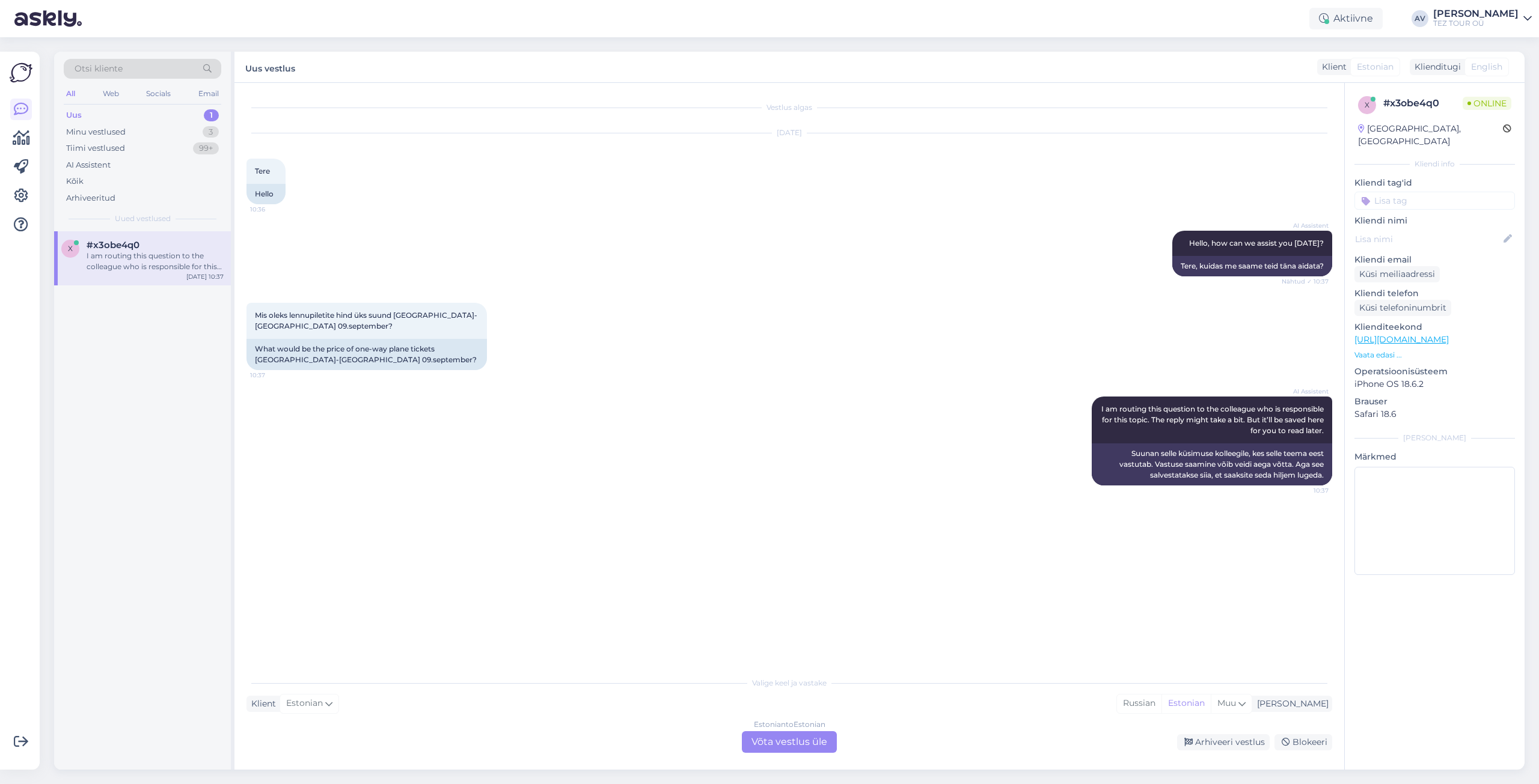
click at [824, 742] on div "Estonian to Estonian Võta vestlus üle" at bounding box center [789, 742] width 95 height 22
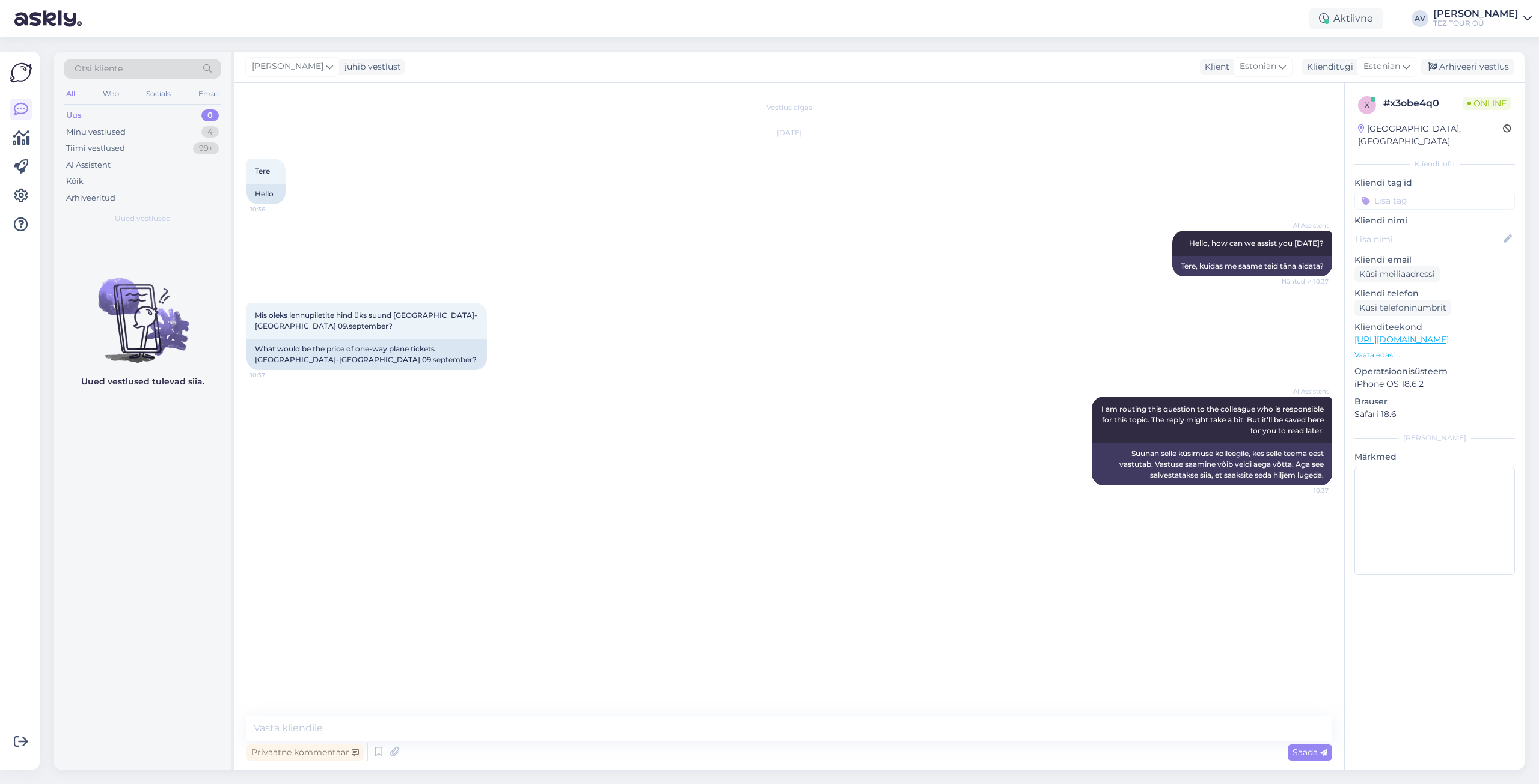
click at [1443, 192] on input at bounding box center [1434, 201] width 160 height 18
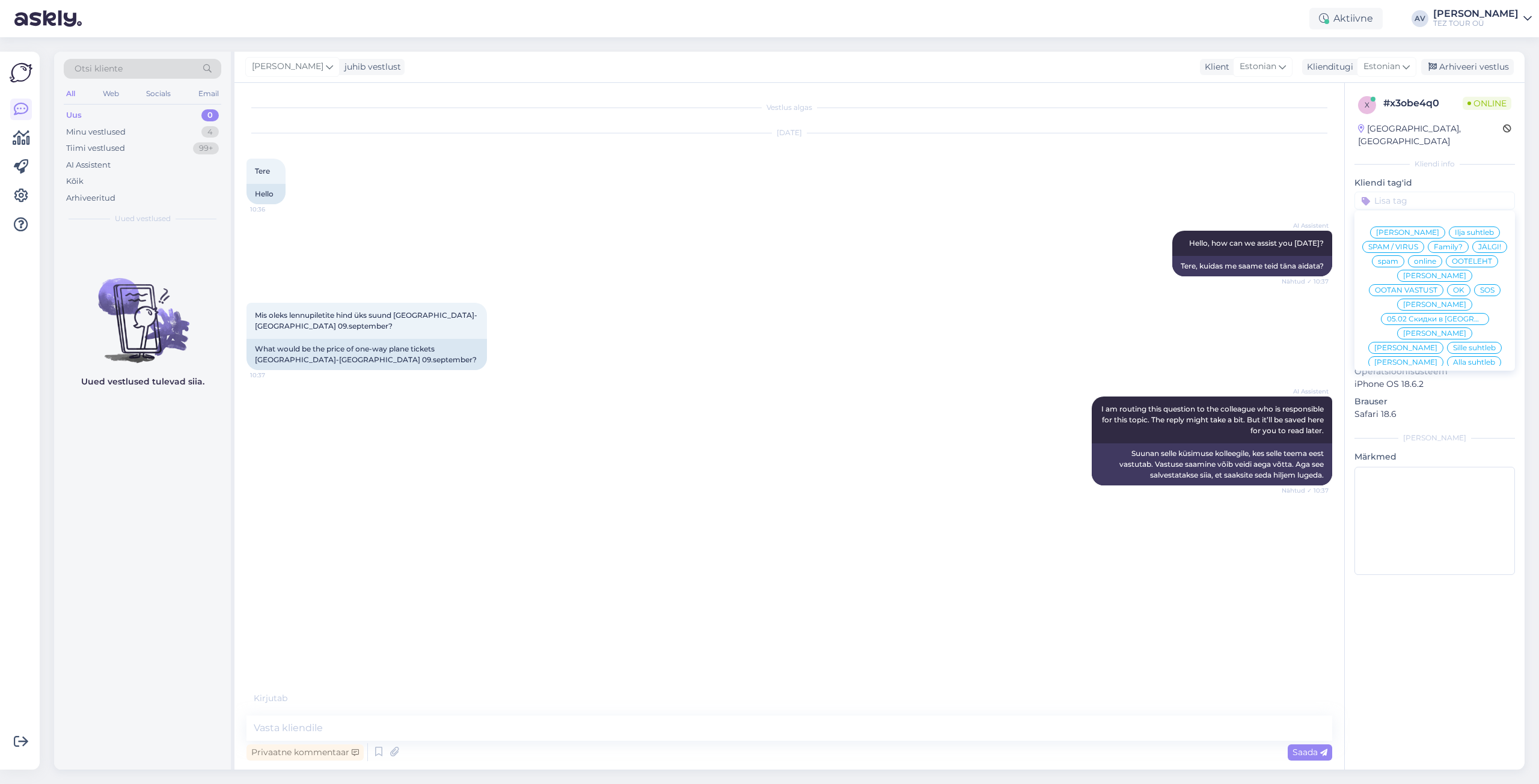
click at [1453, 359] on span "Alla suhtleb" at bounding box center [1473, 362] width 42 height 7
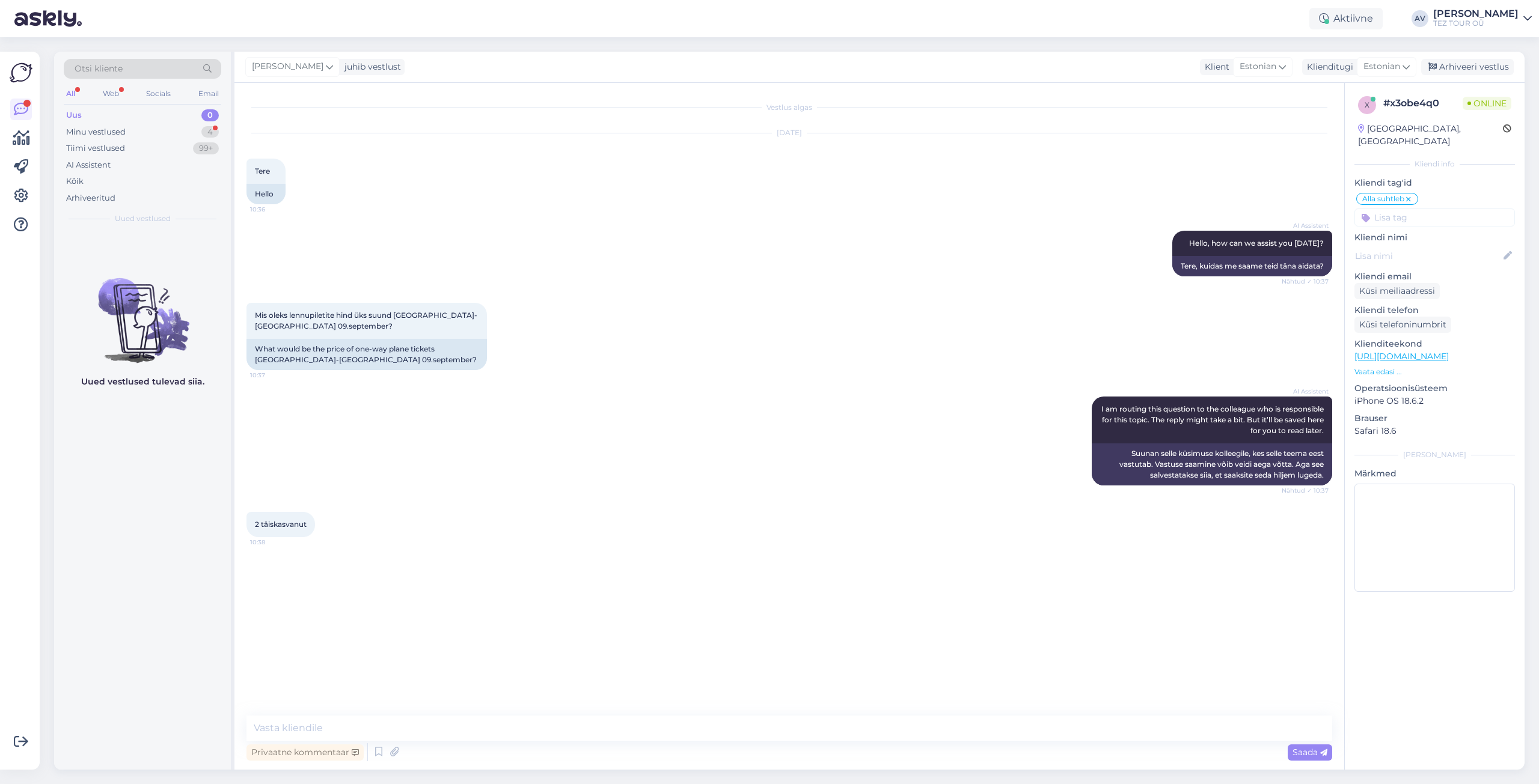
click at [658, 371] on div "Mis oleks lennupiletite hind üks suund [GEOGRAPHIC_DATA]-[GEOGRAPHIC_DATA] 09.s…" at bounding box center [789, 337] width 1086 height 94
click at [658, 720] on textarea at bounding box center [789, 728] width 1086 height 25
type textarea "Tere. Täname Teid päringu eest."
click at [1308, 635] on img at bounding box center [1308, 641] width 48 height 48
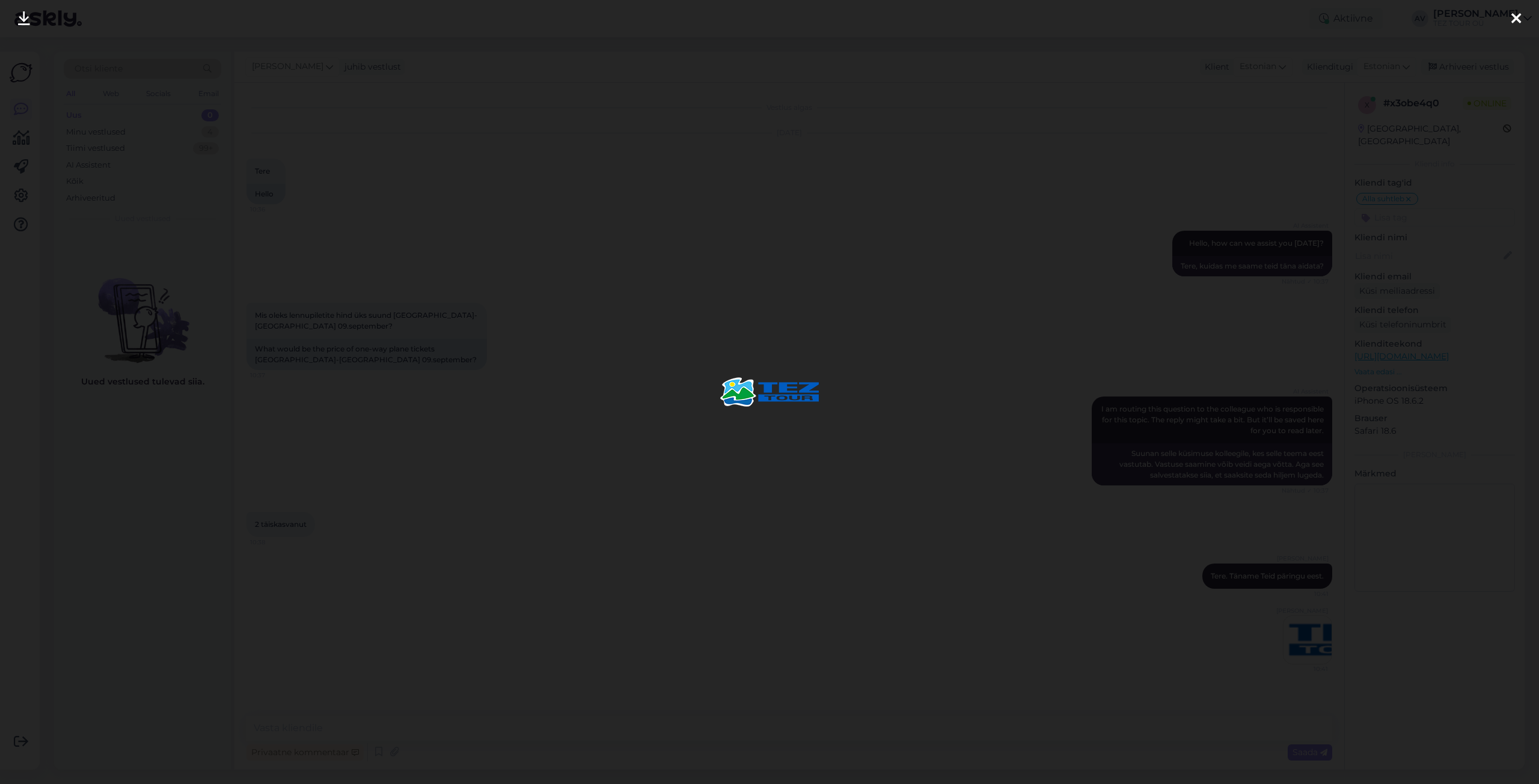
click at [1514, 18] on icon at bounding box center [1516, 19] width 10 height 15
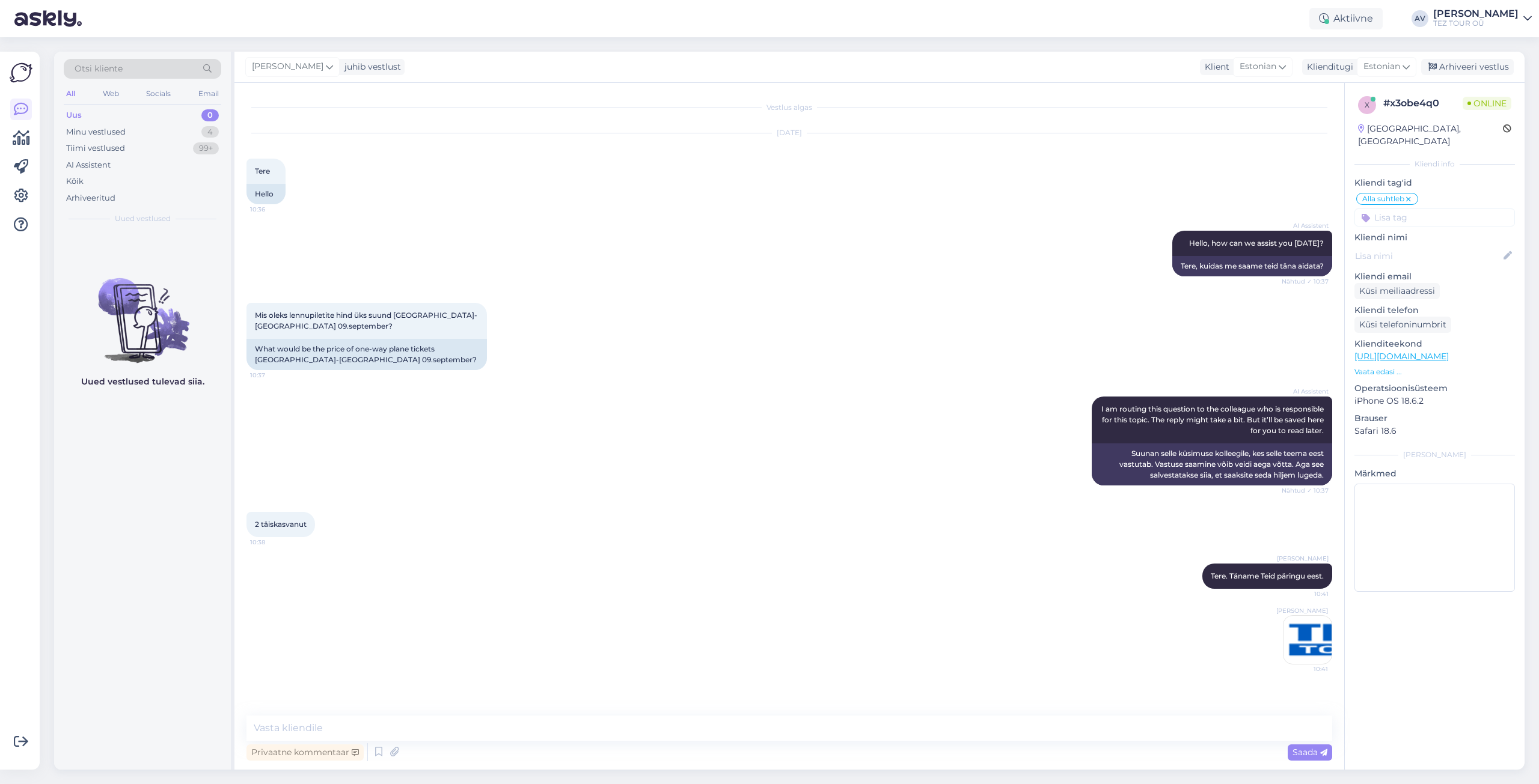
drag, startPoint x: 1309, startPoint y: 654, endPoint x: 1304, endPoint y: 651, distance: 5.8
click at [1304, 651] on img at bounding box center [1308, 641] width 48 height 48
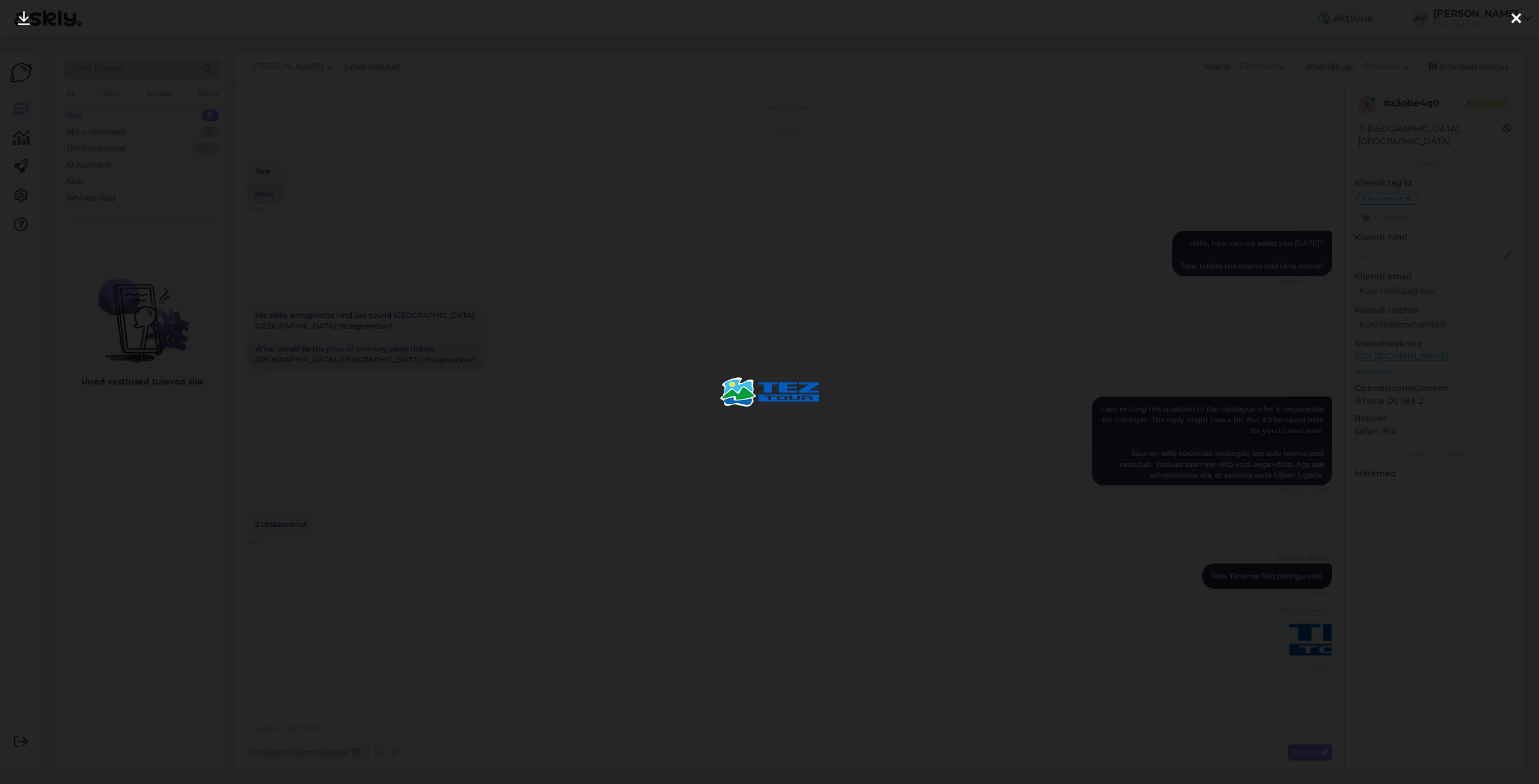
click at [1516, 18] on icon at bounding box center [1516, 19] width 10 height 15
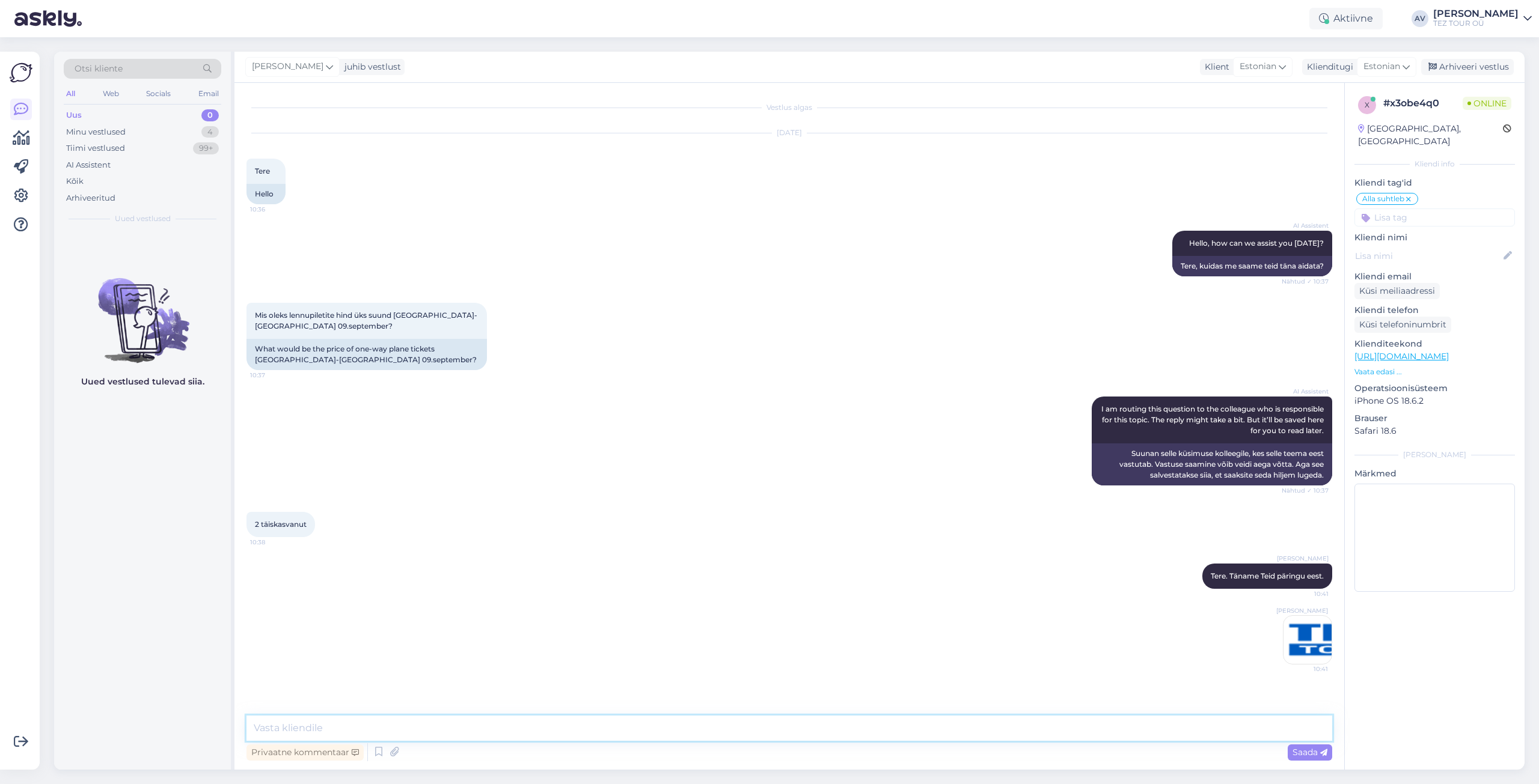
click at [539, 720] on textarea at bounding box center [789, 728] width 1086 height 25
paste textarea "Heraklion (HER) - [GEOGRAPHIC_DATA] (RIX) 09.09, t 301 €"
type textarea "Heraklion (HER) - [GEOGRAPHIC_DATA] (RIX) 09.09, t 301 €"
click at [1313, 750] on span "Saada" at bounding box center [1310, 752] width 35 height 11
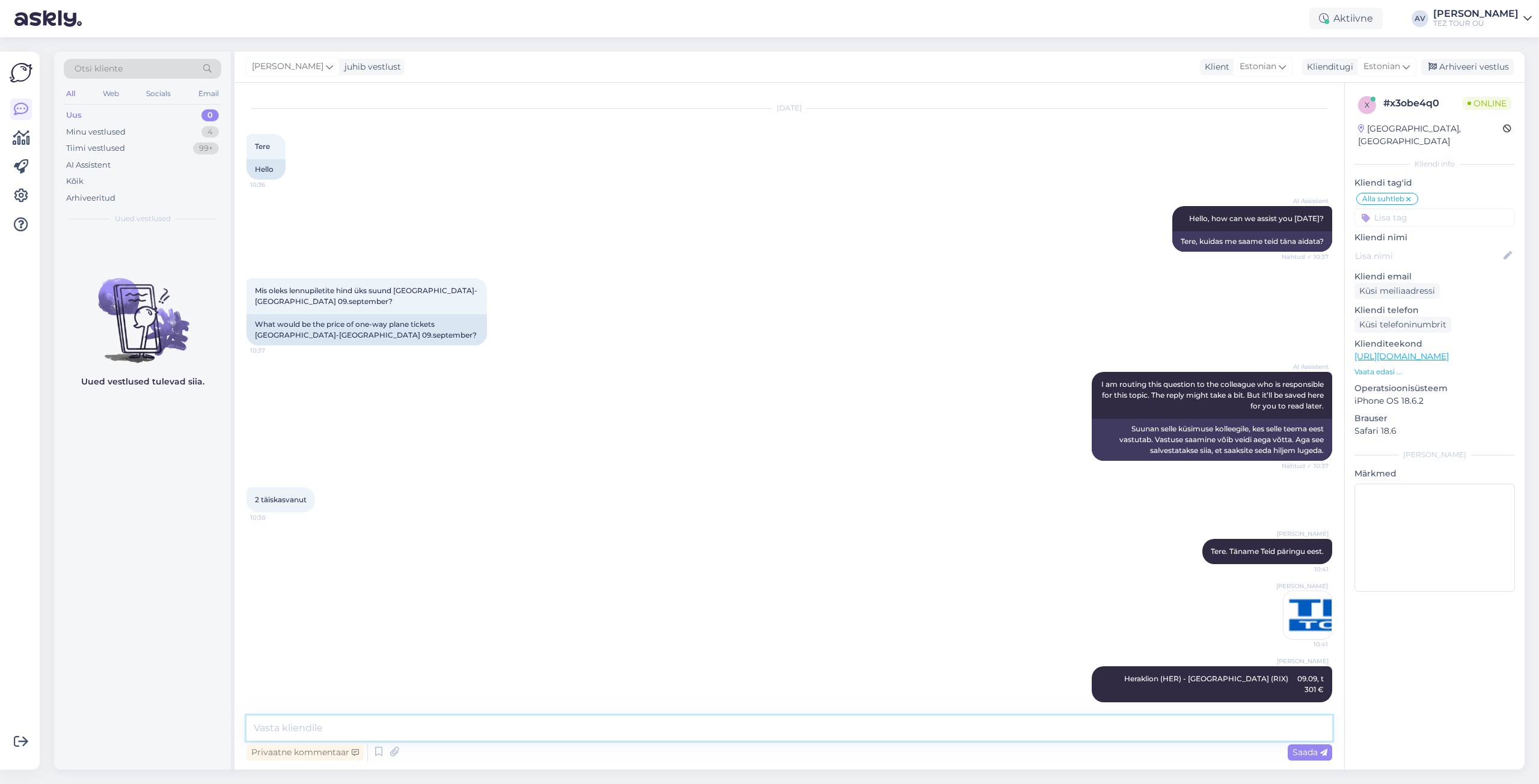
click at [482, 720] on textarea at bounding box center [789, 728] width 1086 height 25
paste textarea "Hind on ühe reisija kohta"
type textarea "* Hind on ühe reisija kohta"
click at [1311, 749] on span "Saada" at bounding box center [1310, 752] width 35 height 11
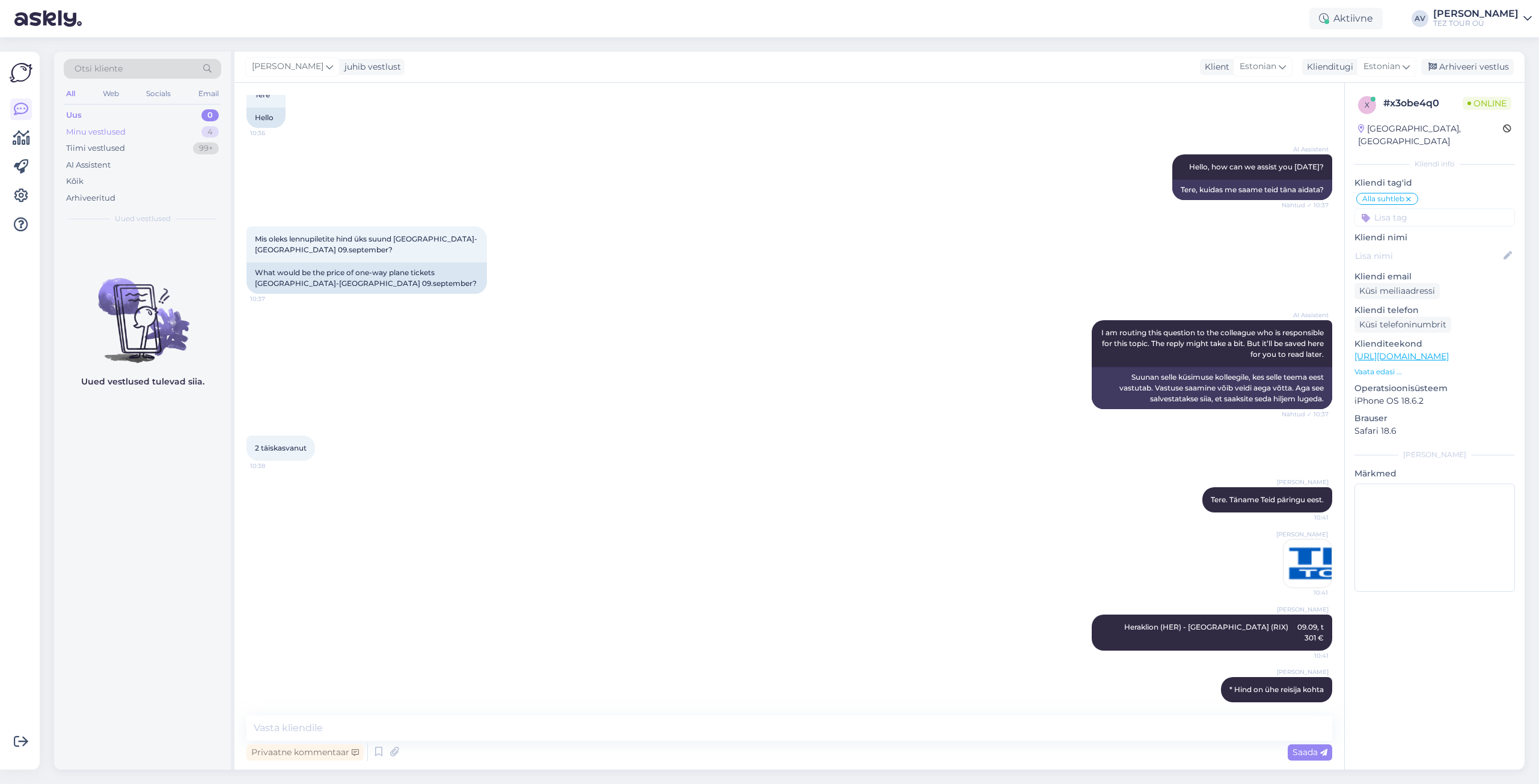
click at [99, 128] on div "Minu vestlused" at bounding box center [95, 132] width 59 height 12
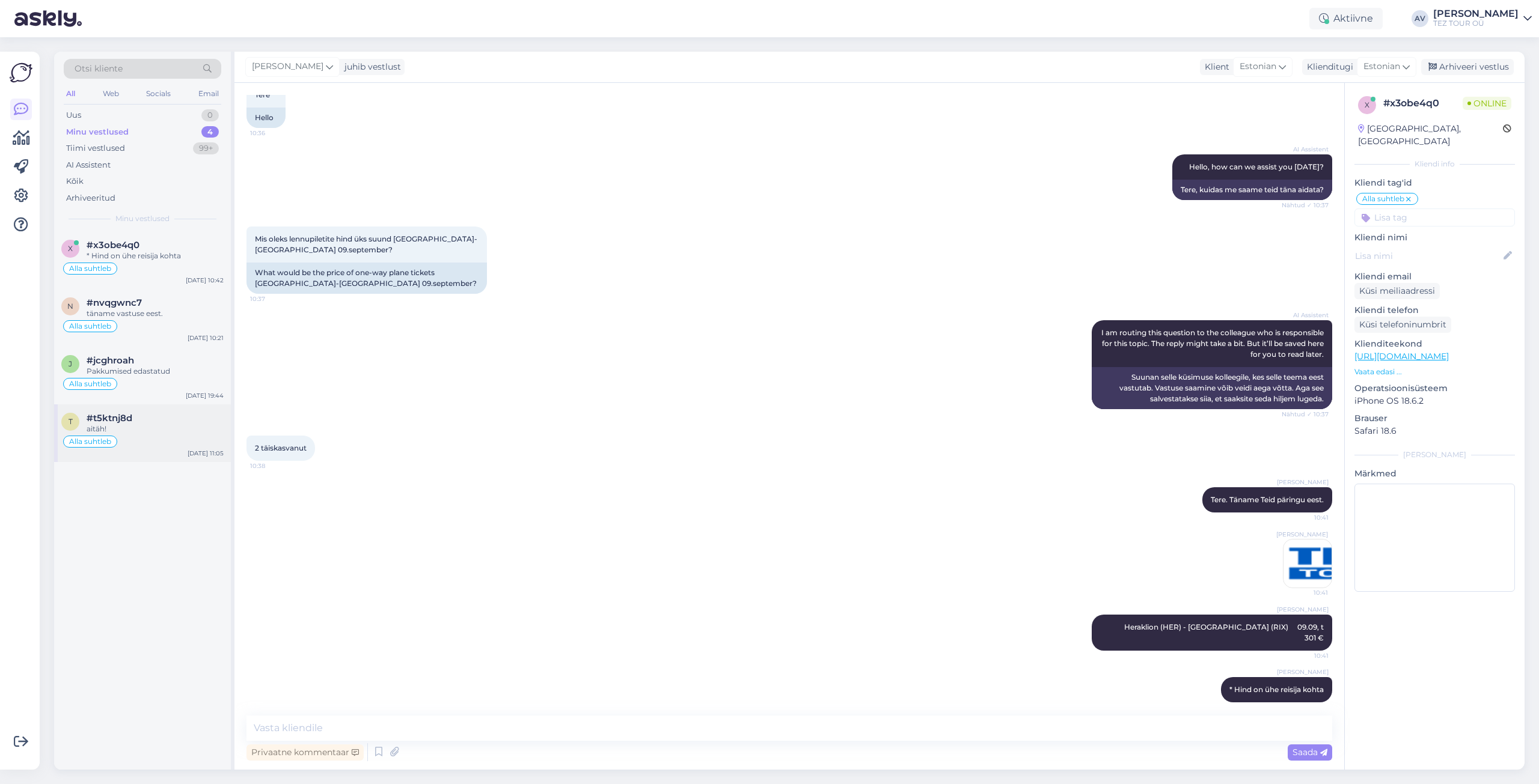
click at [144, 426] on div "aitäh!" at bounding box center [154, 429] width 137 height 11
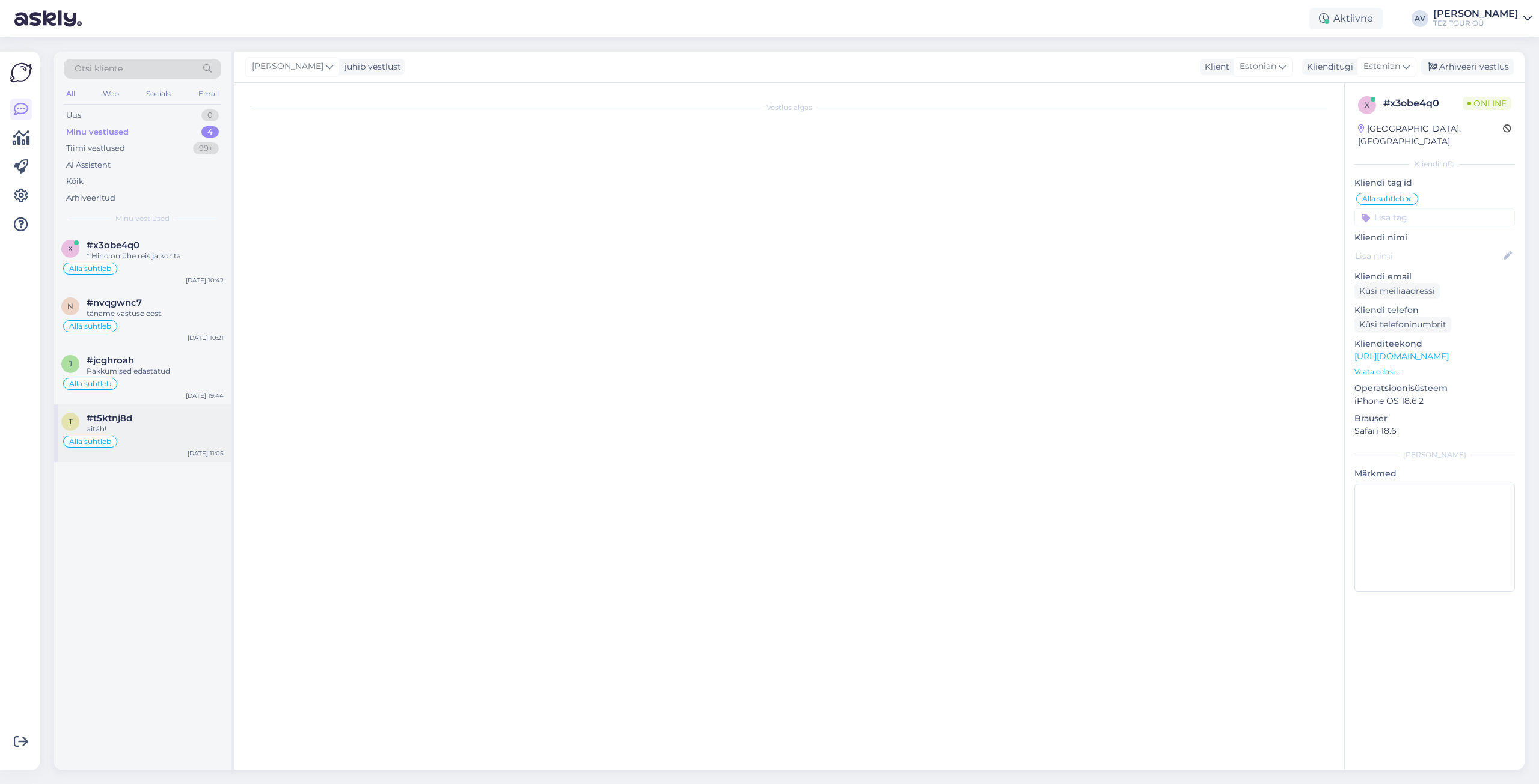
scroll to position [250, 0]
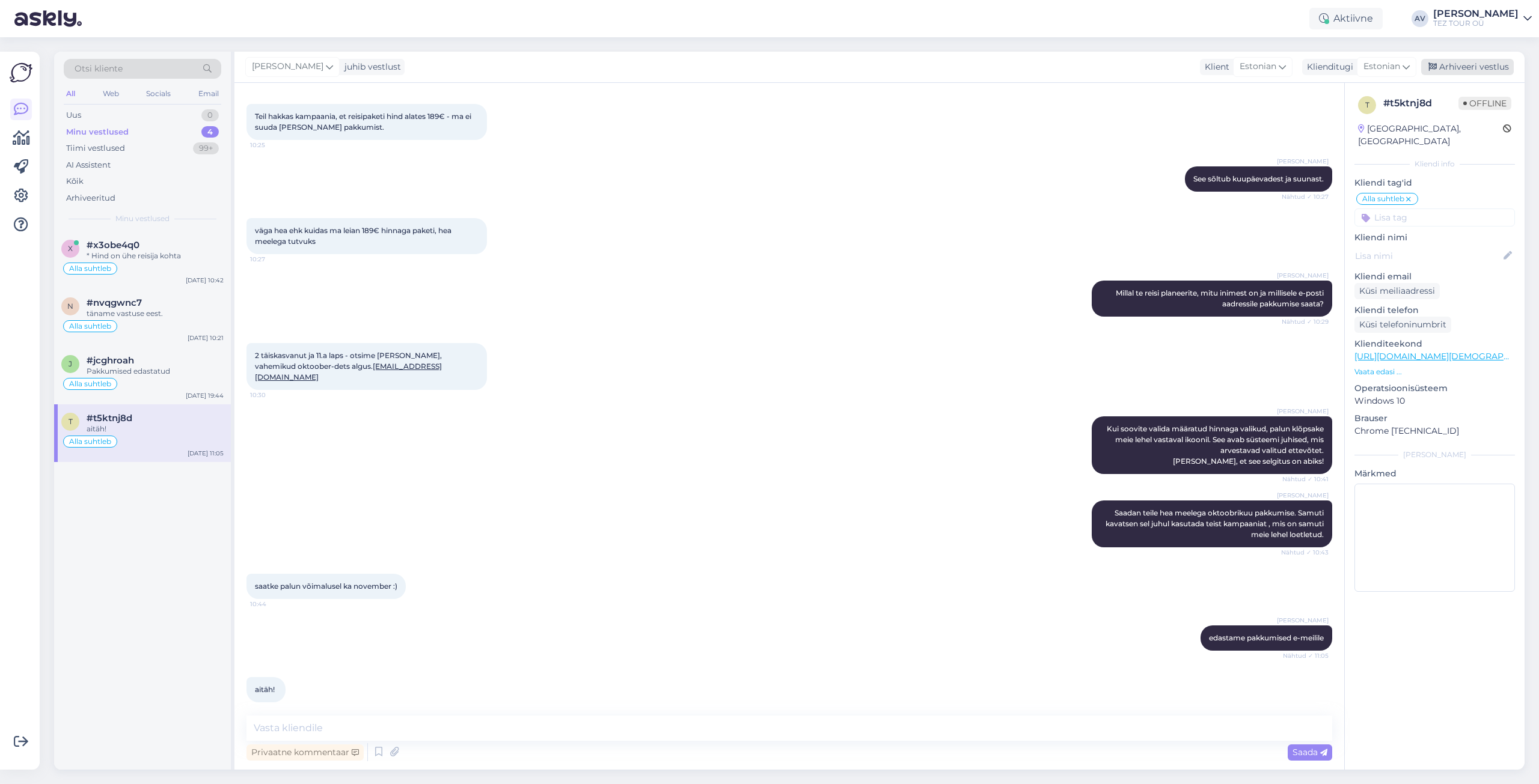
click at [1458, 65] on div "Arhiveeri vestlus" at bounding box center [1467, 67] width 92 height 16
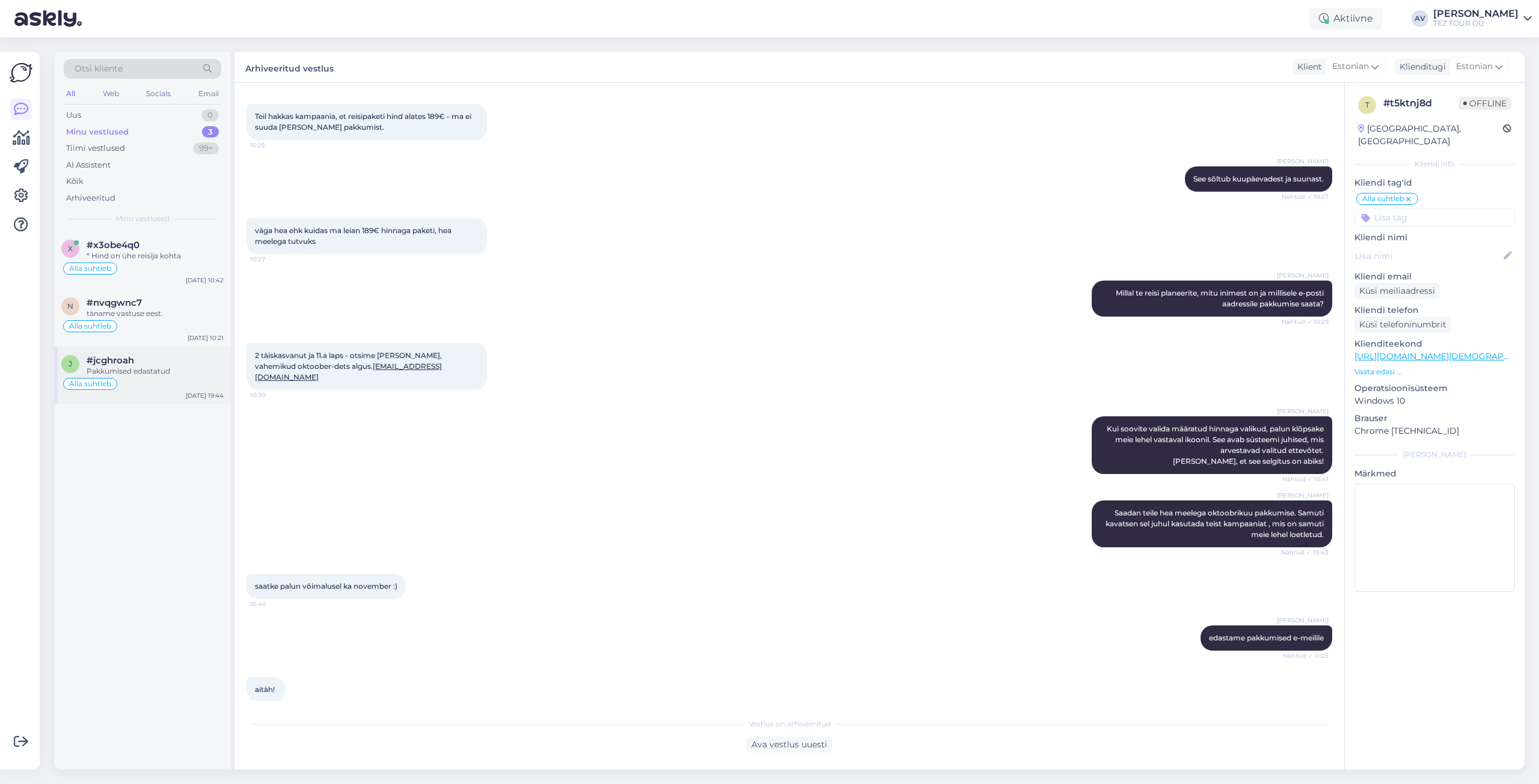
click at [150, 367] on div "Pakkumised edastatud" at bounding box center [154, 371] width 137 height 11
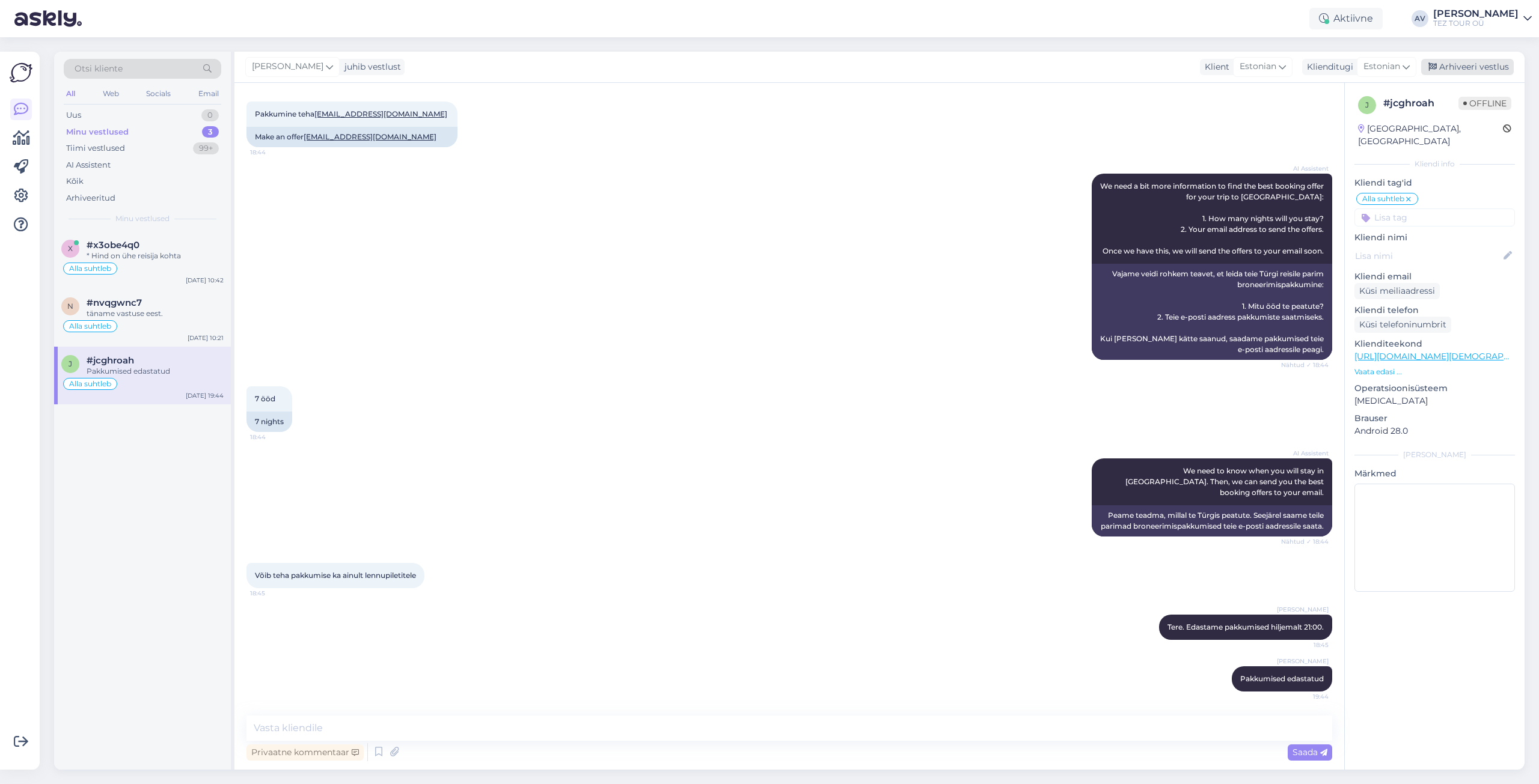
click at [1458, 64] on div "Arhiveeri vestlus" at bounding box center [1467, 67] width 92 height 16
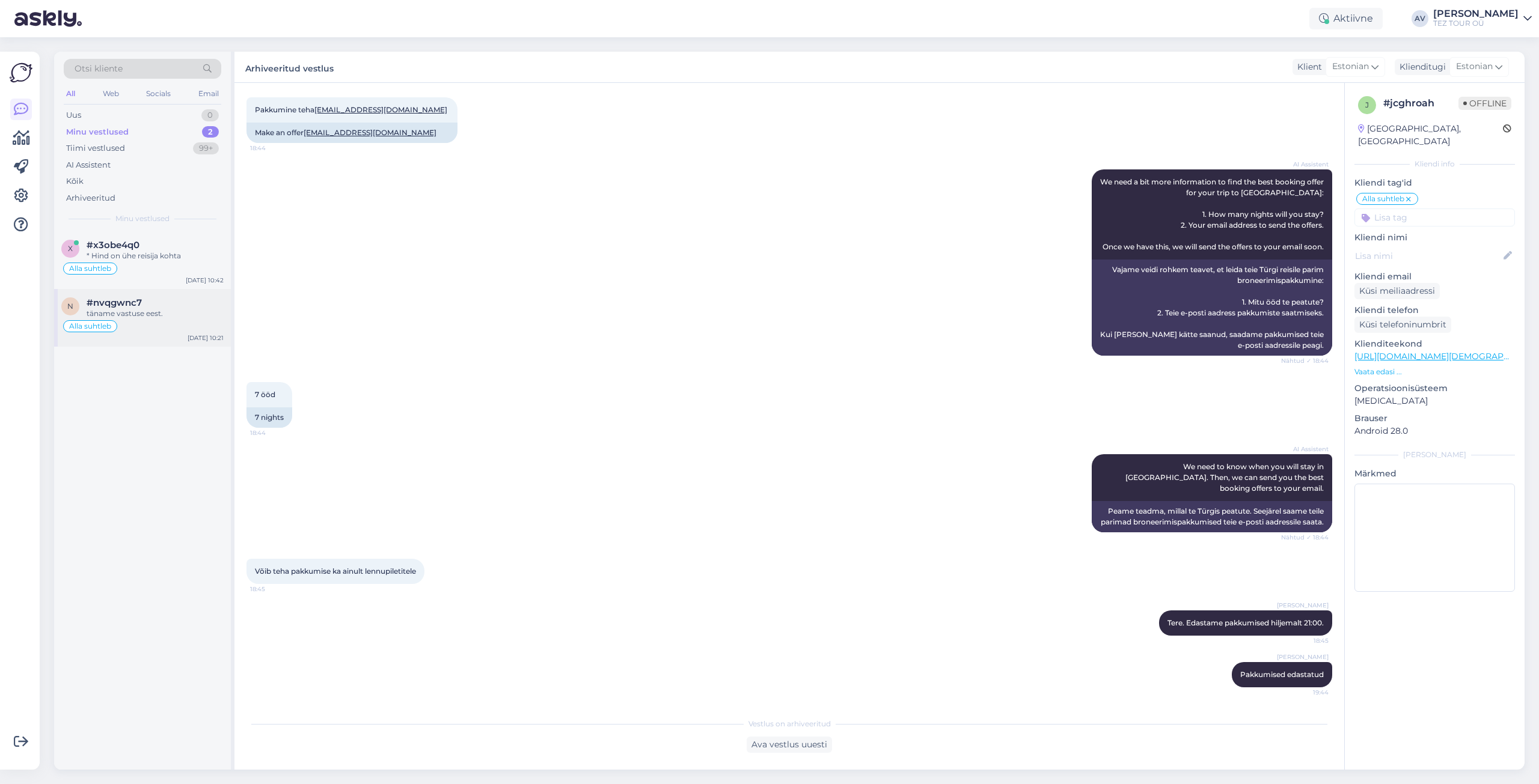
click at [125, 317] on div "täname vastuse eest." at bounding box center [154, 313] width 137 height 11
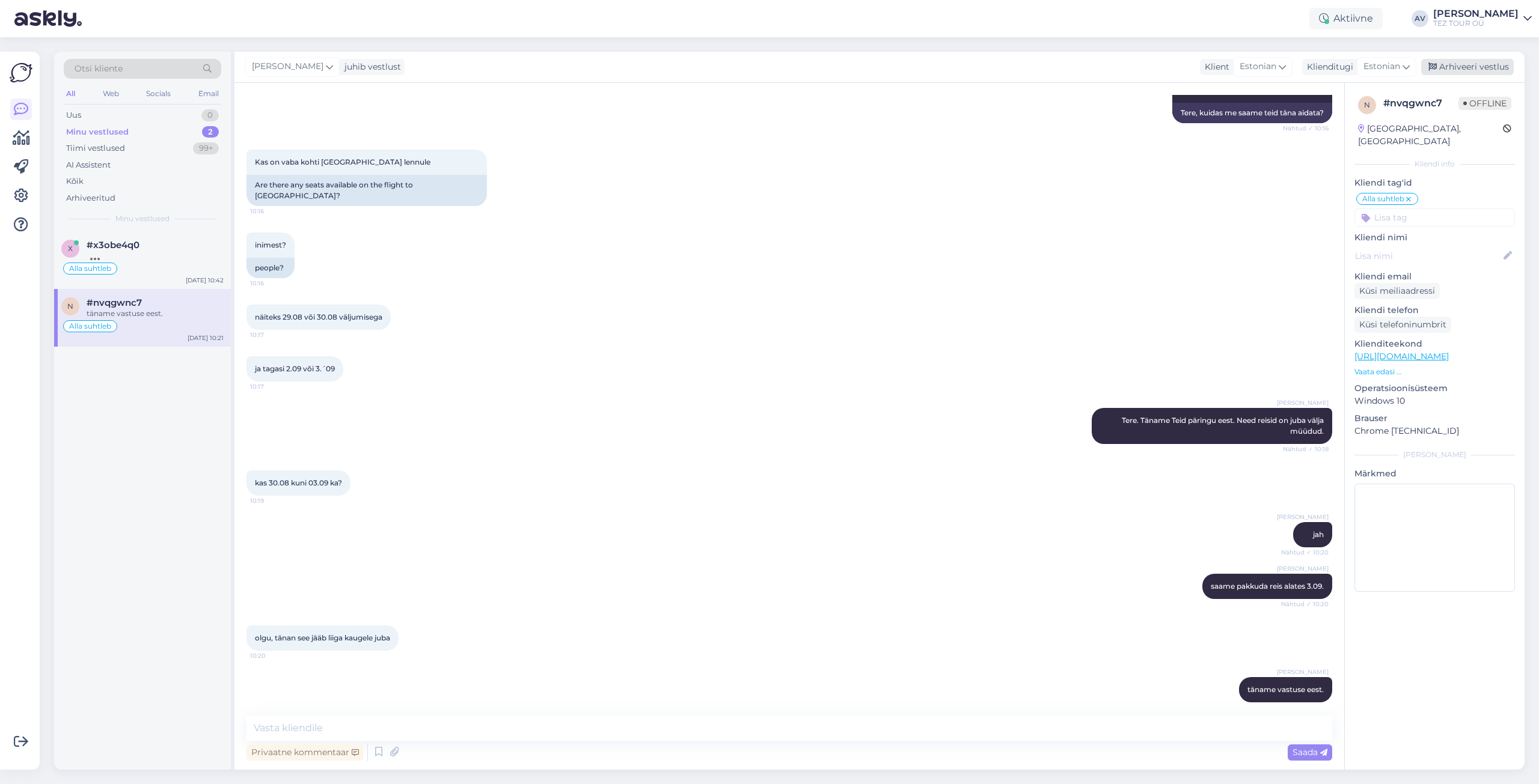
click at [1466, 65] on div "Arhiveeri vestlus" at bounding box center [1467, 67] width 92 height 16
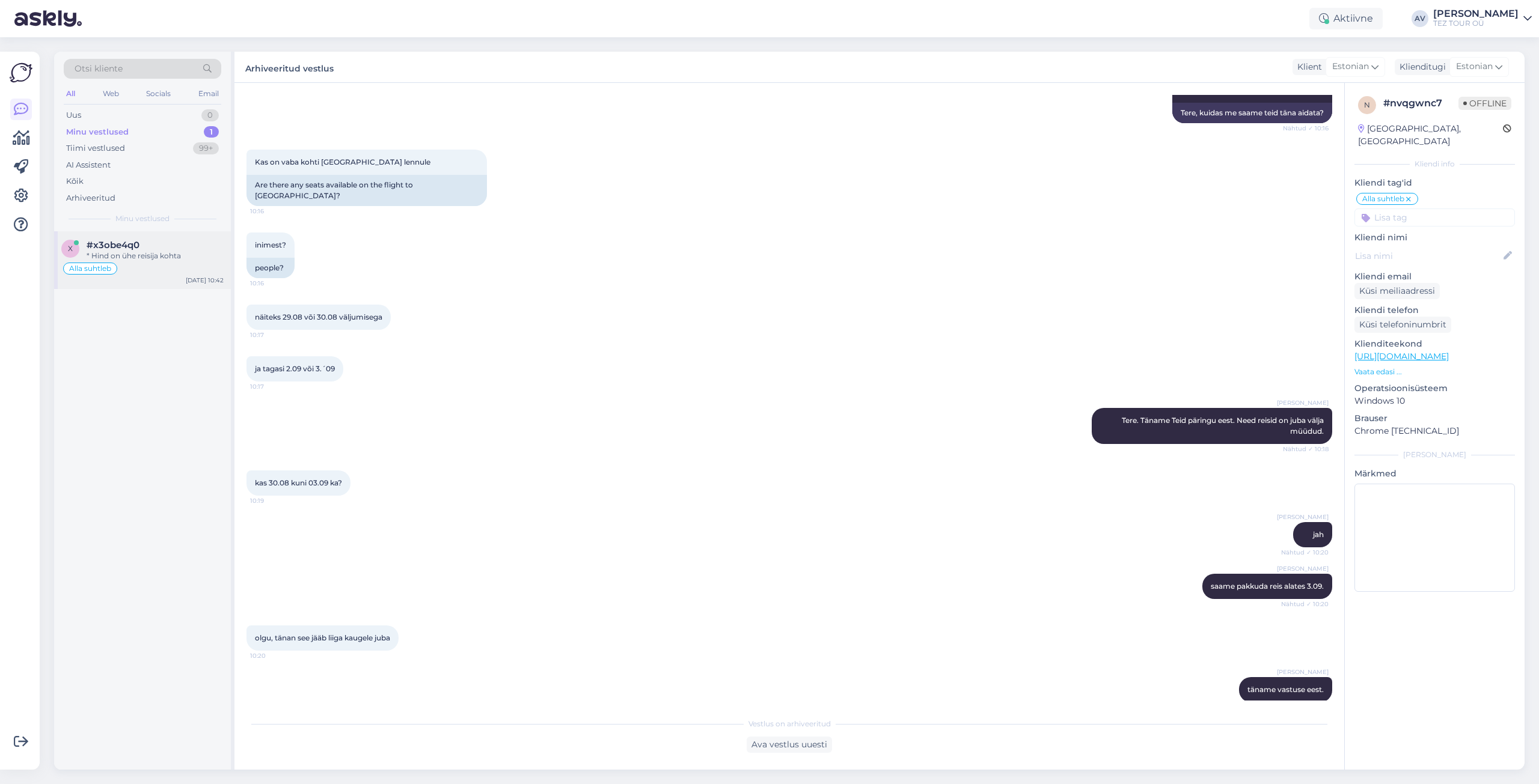
click at [120, 250] on span "#x3obe4q0" at bounding box center [113, 245] width 53 height 11
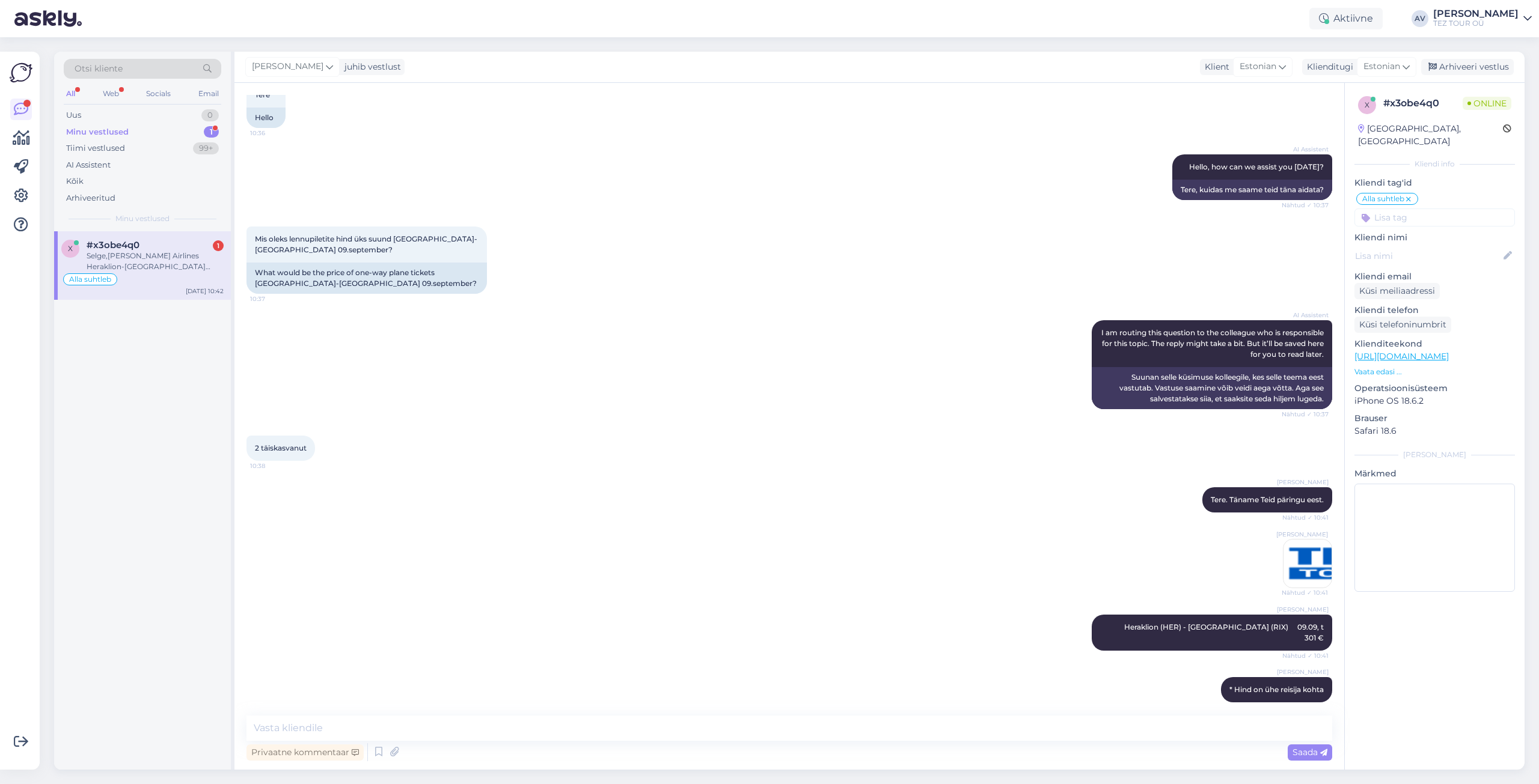
scroll to position [139, 0]
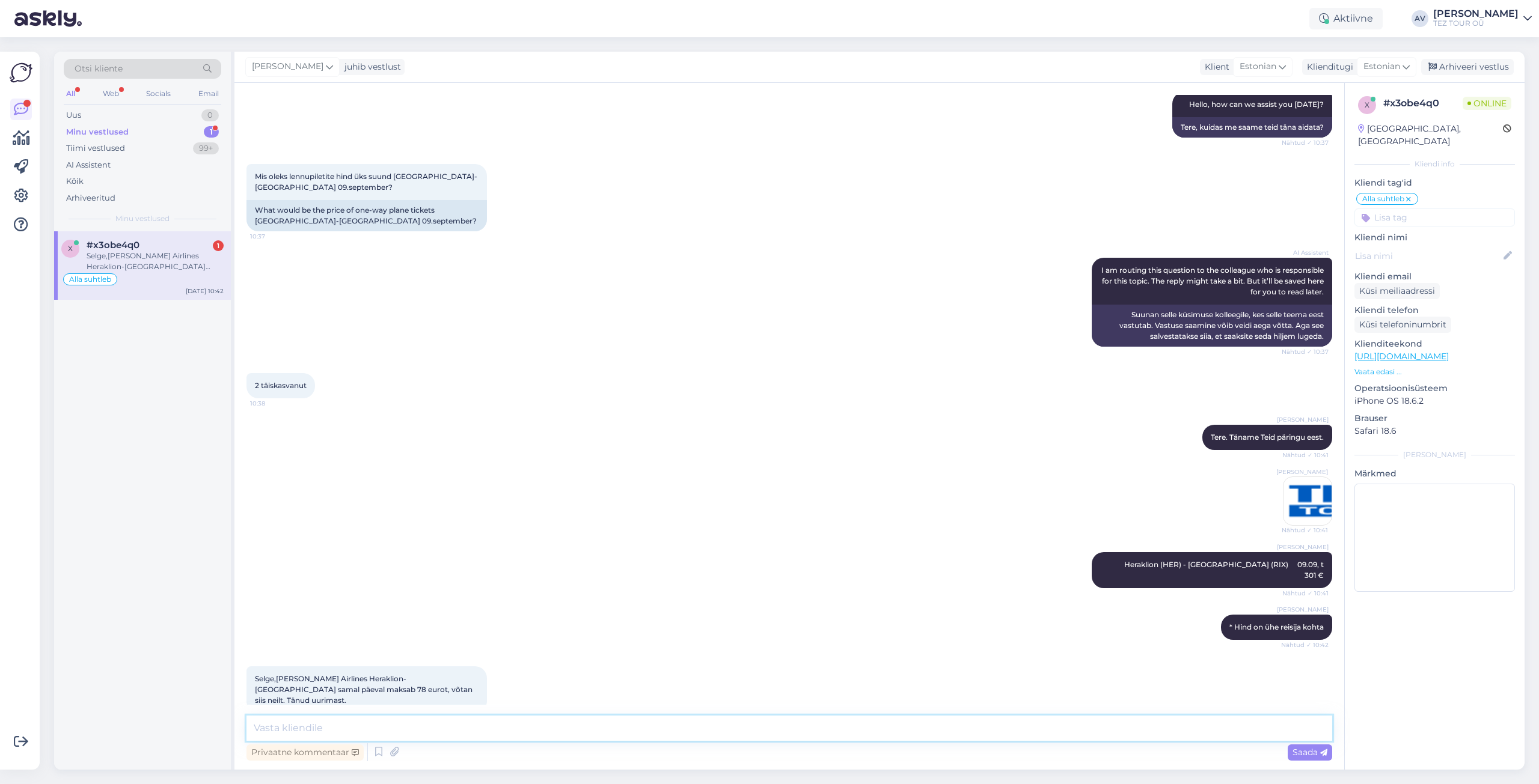
click at [526, 730] on textarea at bounding box center [789, 728] width 1086 height 25
type textarea "Palun."
click at [1313, 753] on span "Saada" at bounding box center [1310, 752] width 35 height 11
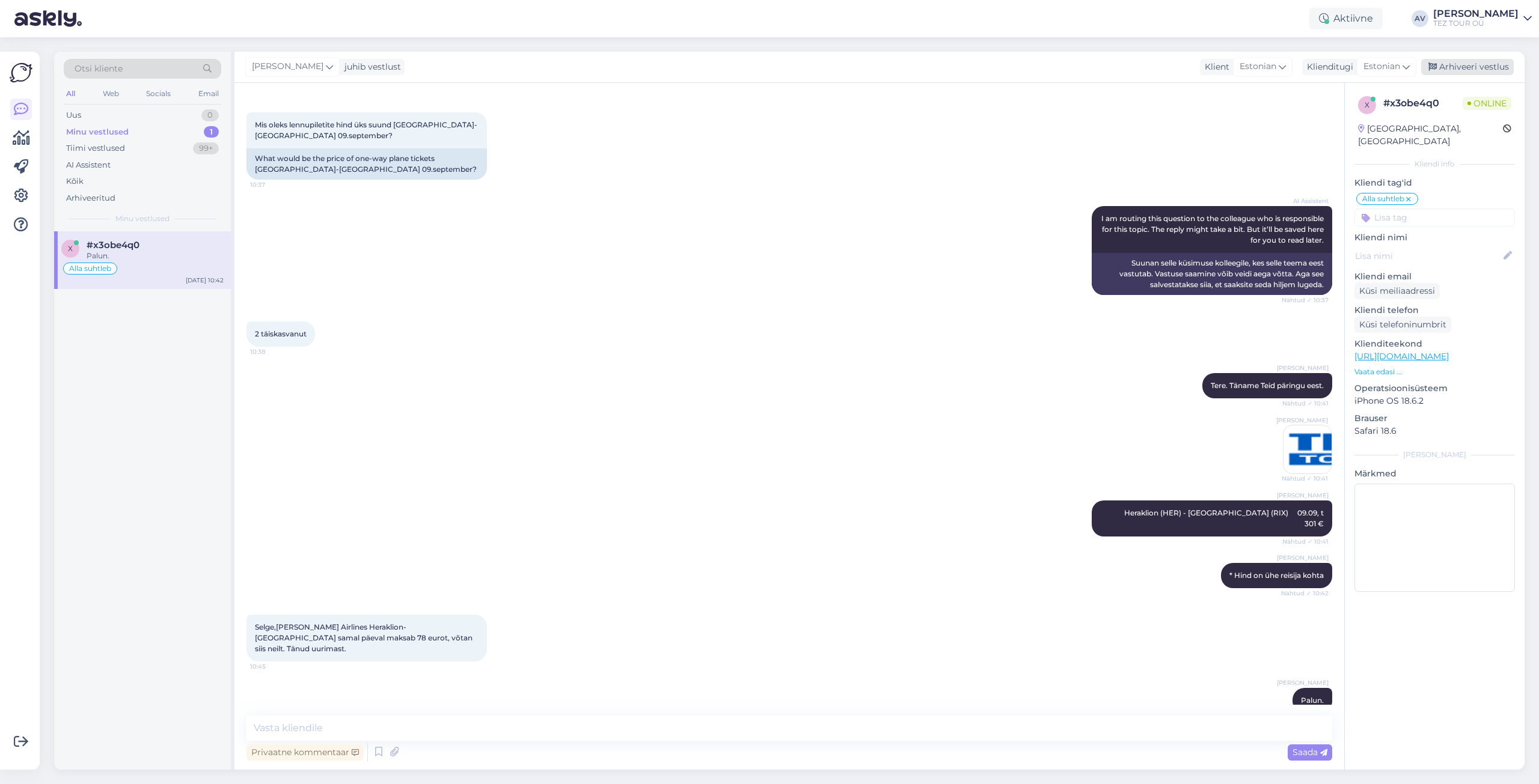
click at [1470, 65] on div "Arhiveeri vestlus" at bounding box center [1467, 67] width 92 height 16
